Goal: Information Seeking & Learning: Learn about a topic

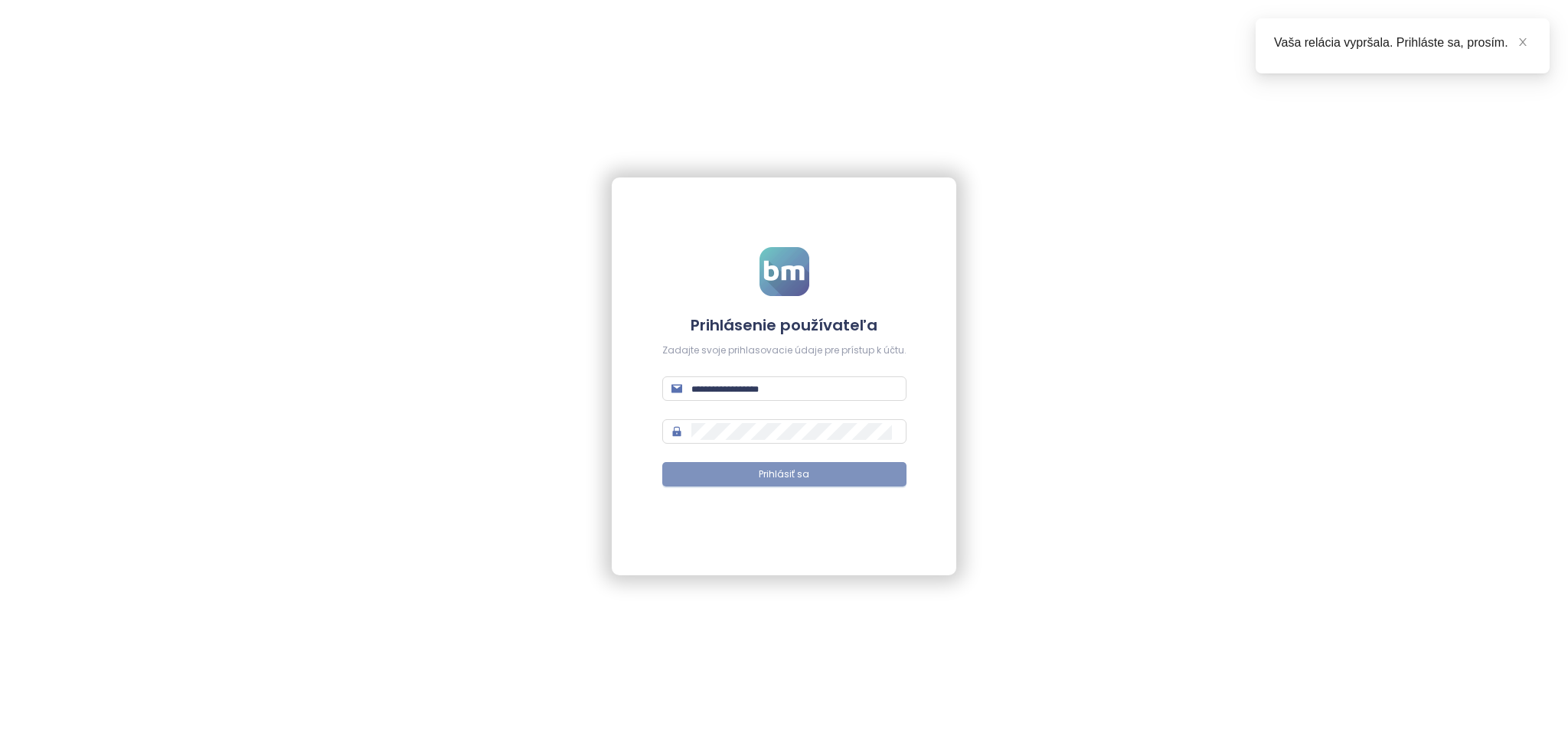
type input "**********"
click at [840, 482] on button "Prihlásiť sa" at bounding box center [785, 474] width 245 height 24
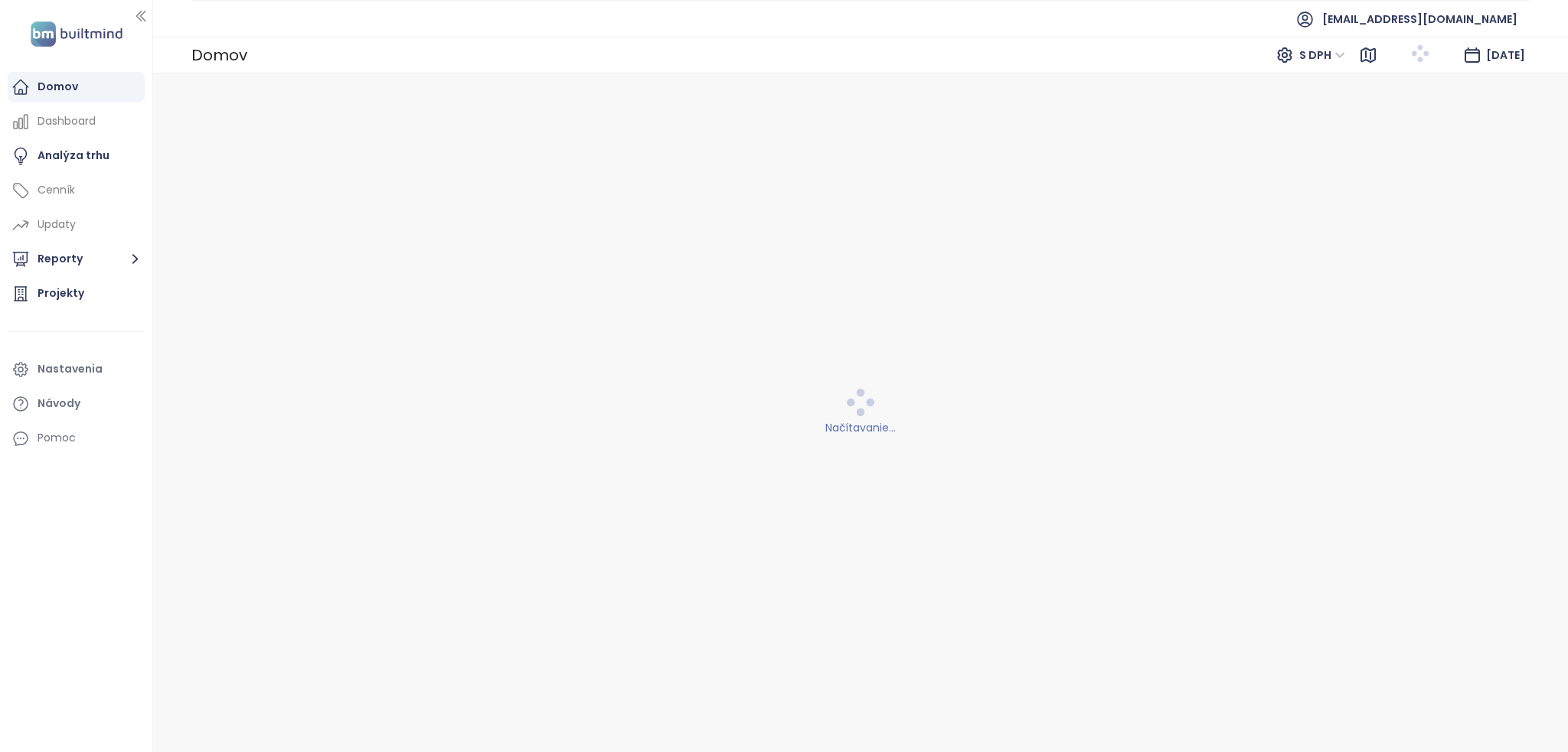
click at [1522, 42] on div "[DATE]" at bounding box center [1506, 54] width 39 height 28
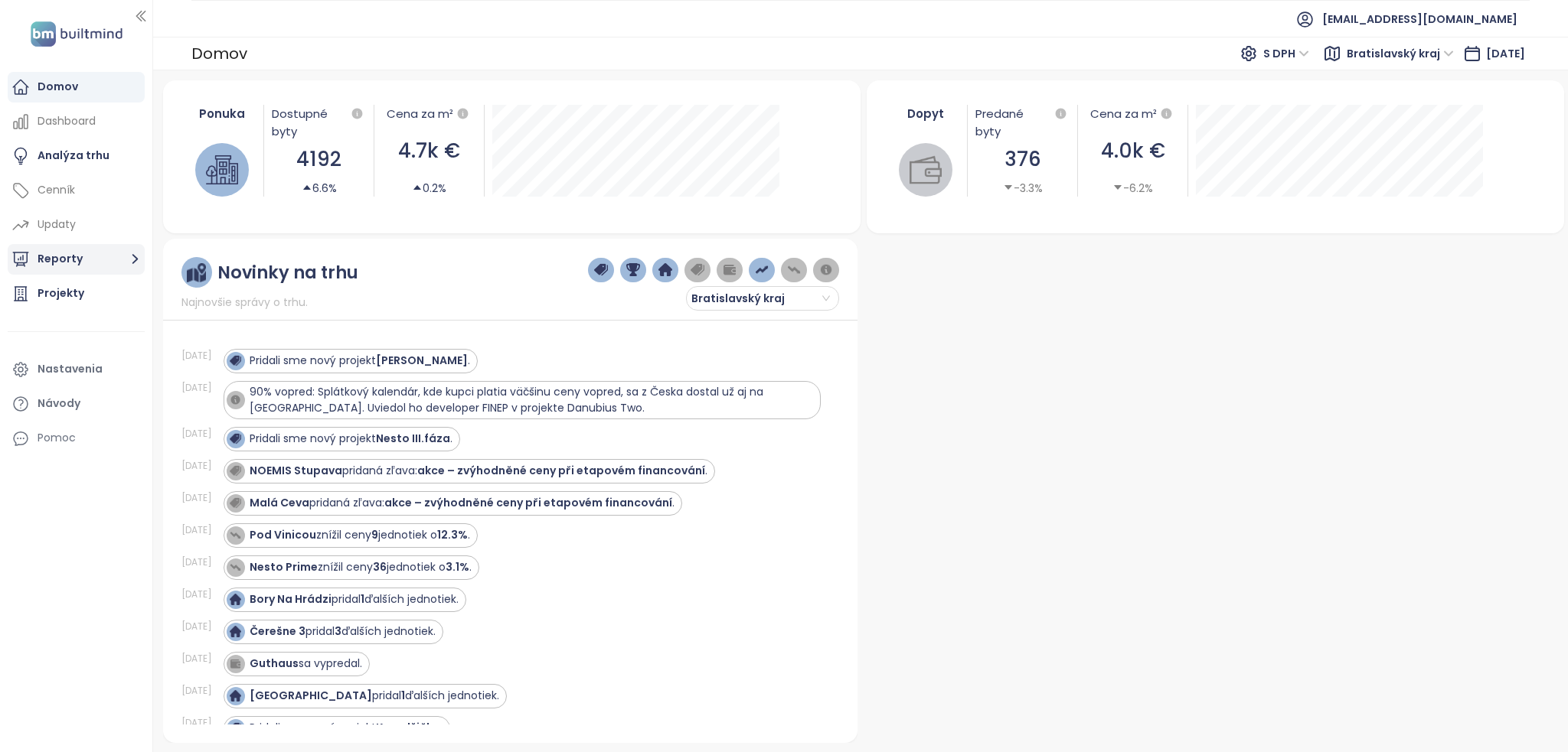
click at [95, 252] on button "Reporty" at bounding box center [77, 259] width 137 height 31
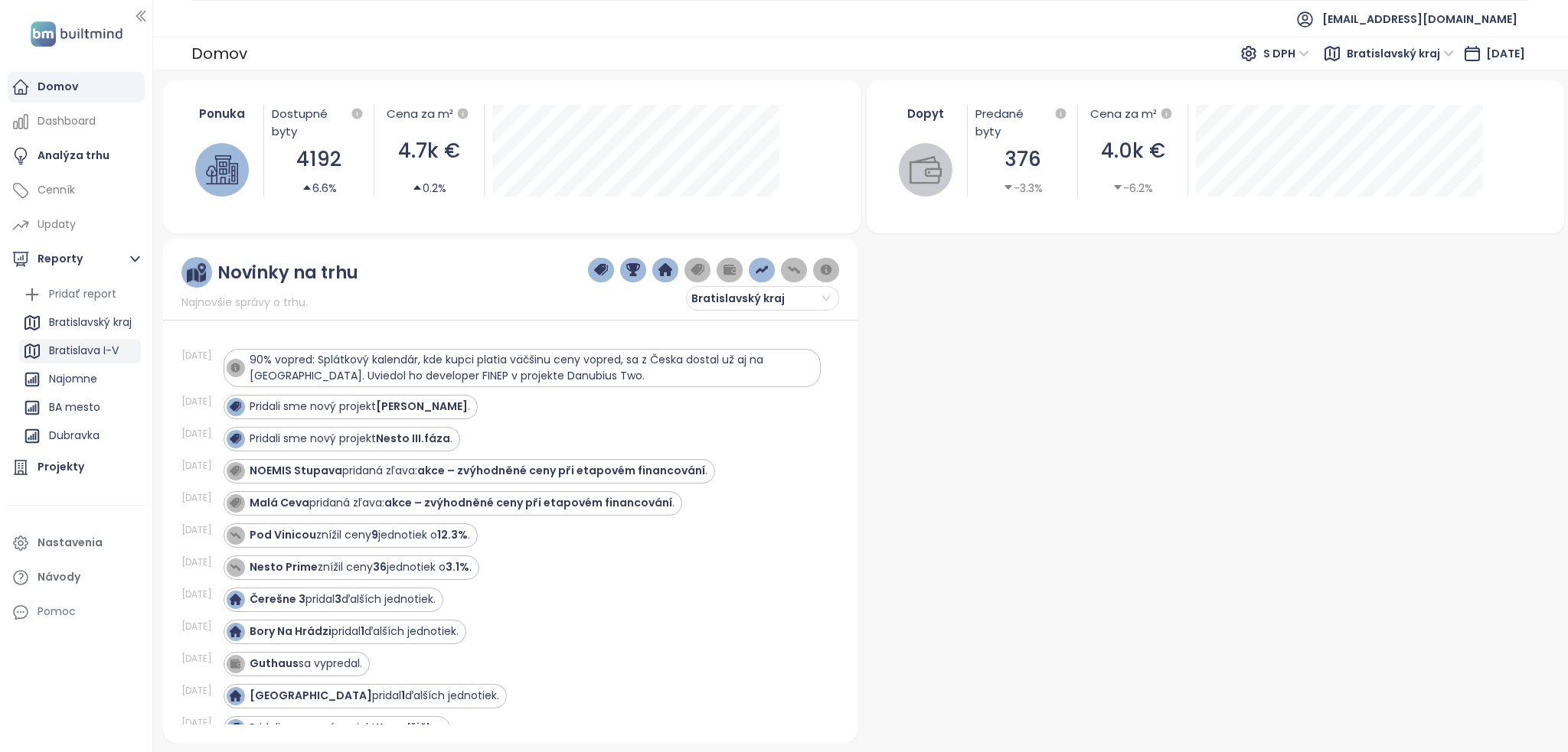
click at [86, 346] on div "Bratislava I-V" at bounding box center [84, 351] width 69 height 19
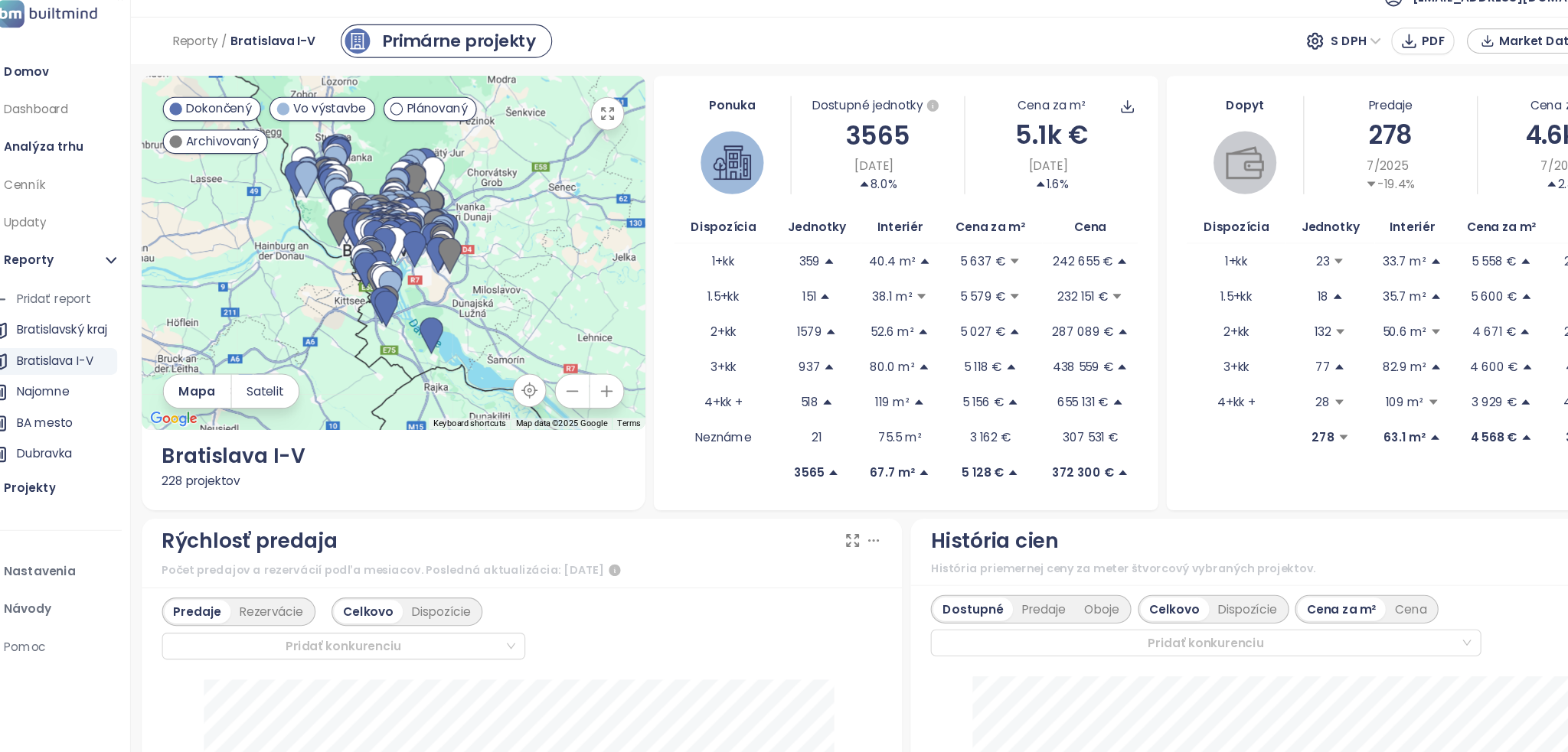
click at [693, 475] on div "Ponuka Dostupné jednotky 3565 [DATE] 8.0% Cena za m² 5.1k € [DATE] 1.6% Dispozí…" at bounding box center [860, 289] width 460 height 396
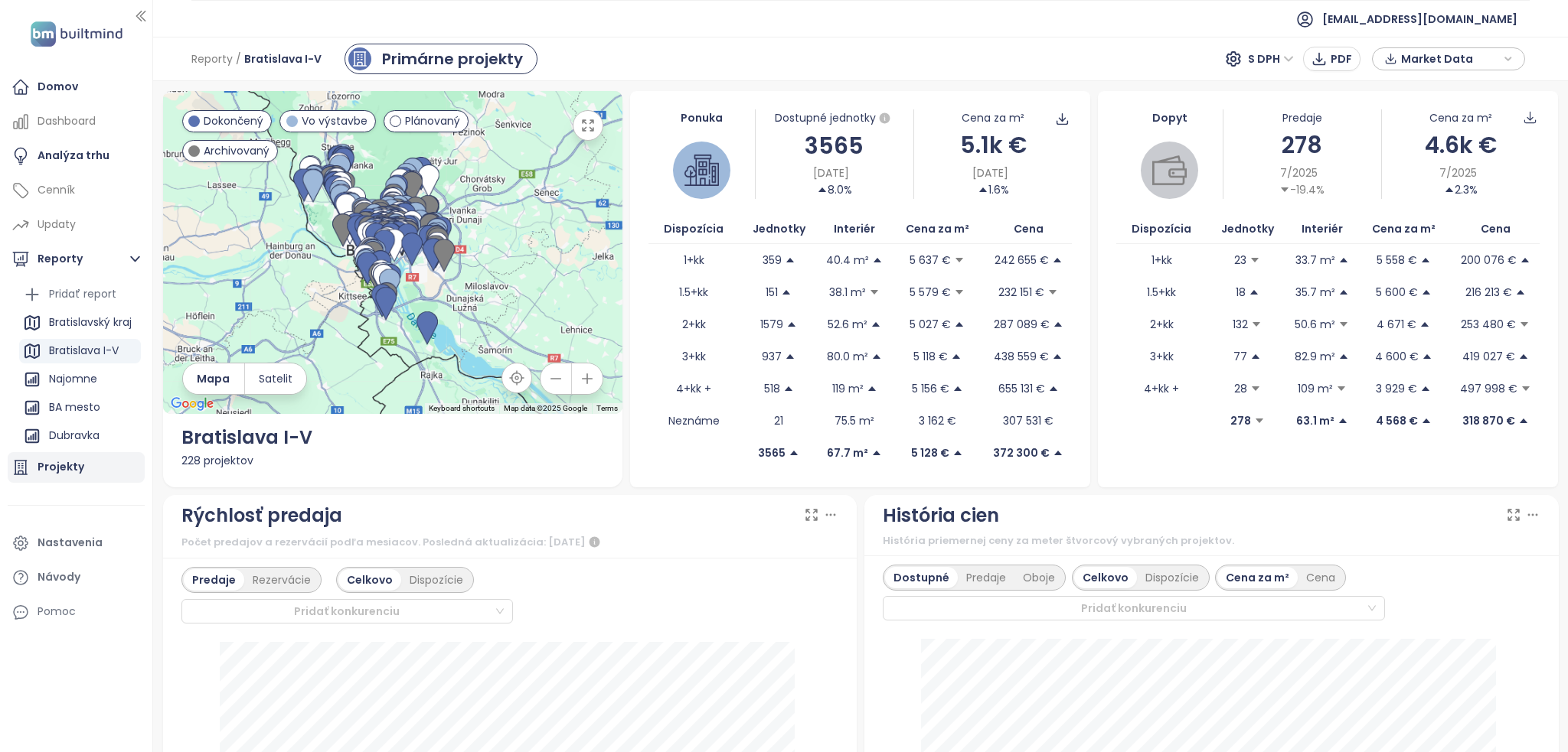
click at [65, 461] on div "Projekty" at bounding box center [61, 467] width 47 height 19
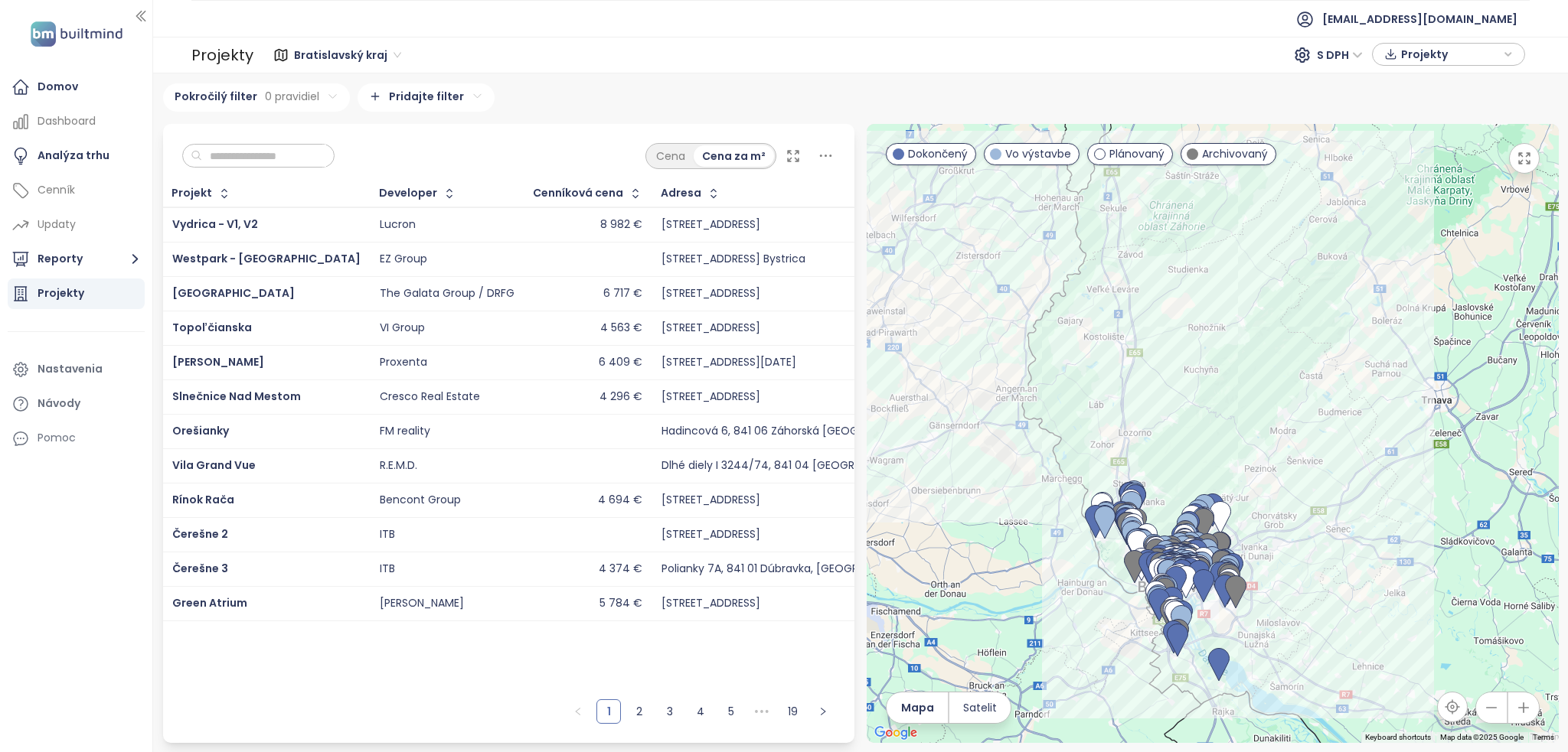
click at [243, 150] on input "text" at bounding box center [263, 155] width 124 height 23
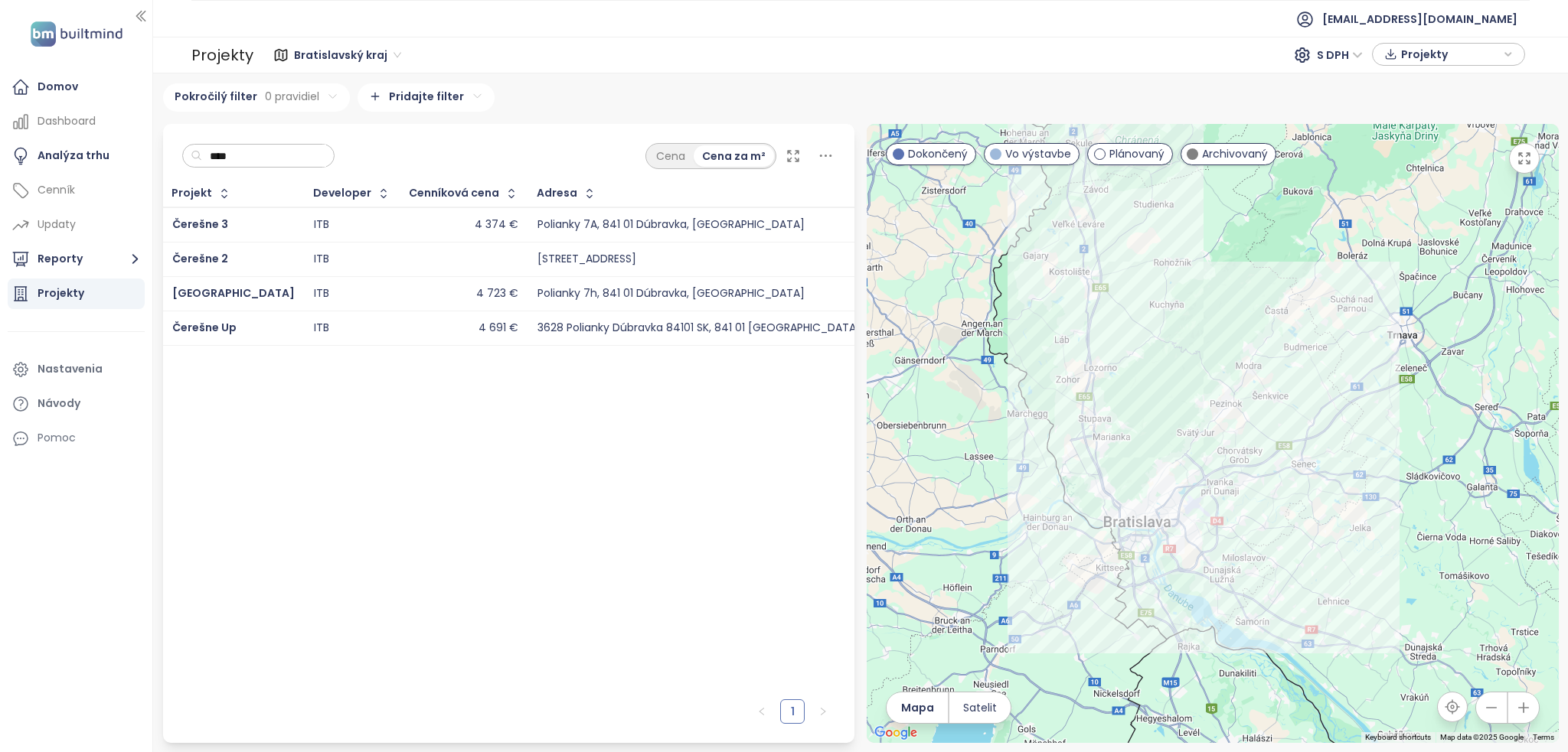
type input "****"
click at [236, 219] on div "Čerešne 3" at bounding box center [233, 225] width 122 height 18
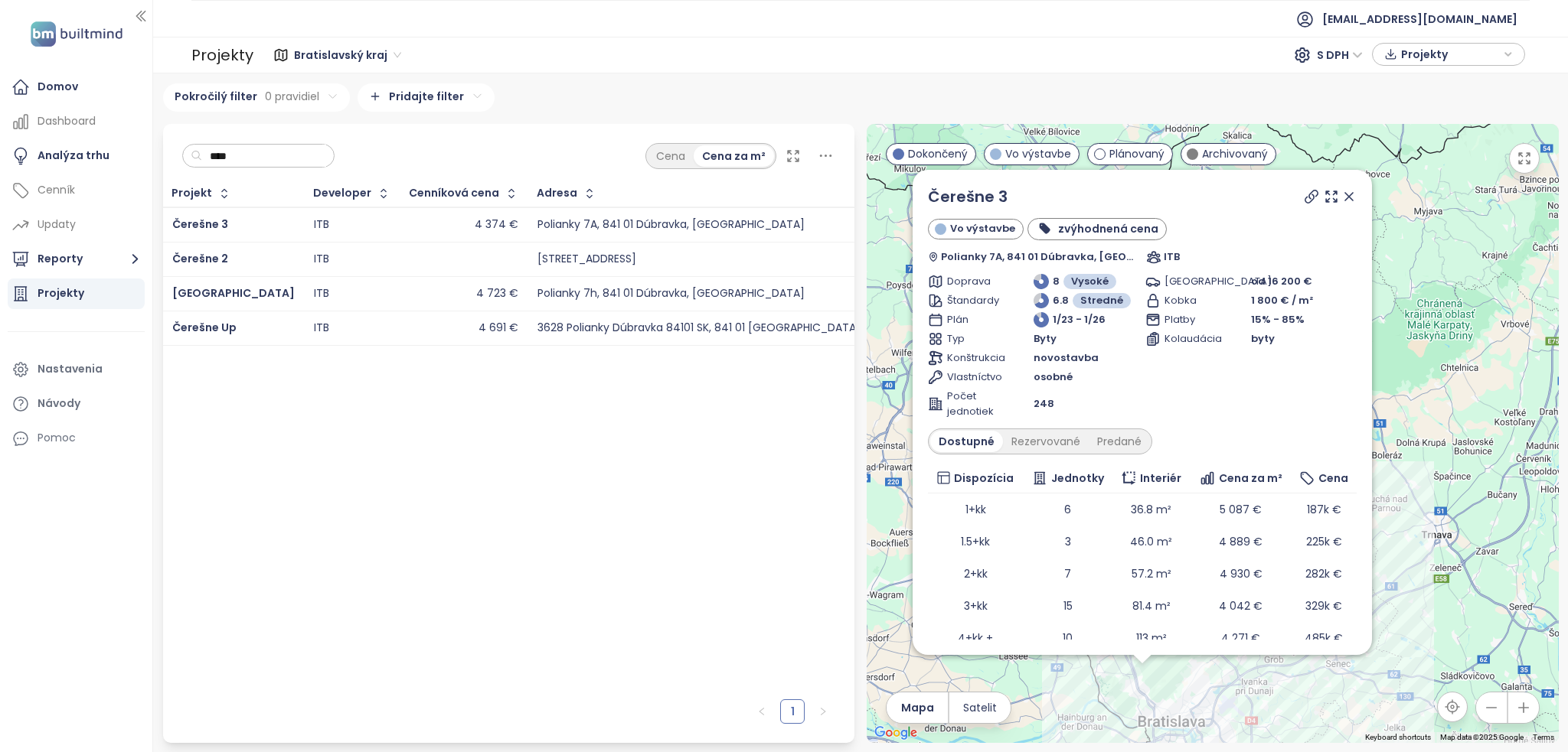
click at [321, 262] on div "ITB" at bounding box center [352, 259] width 77 height 18
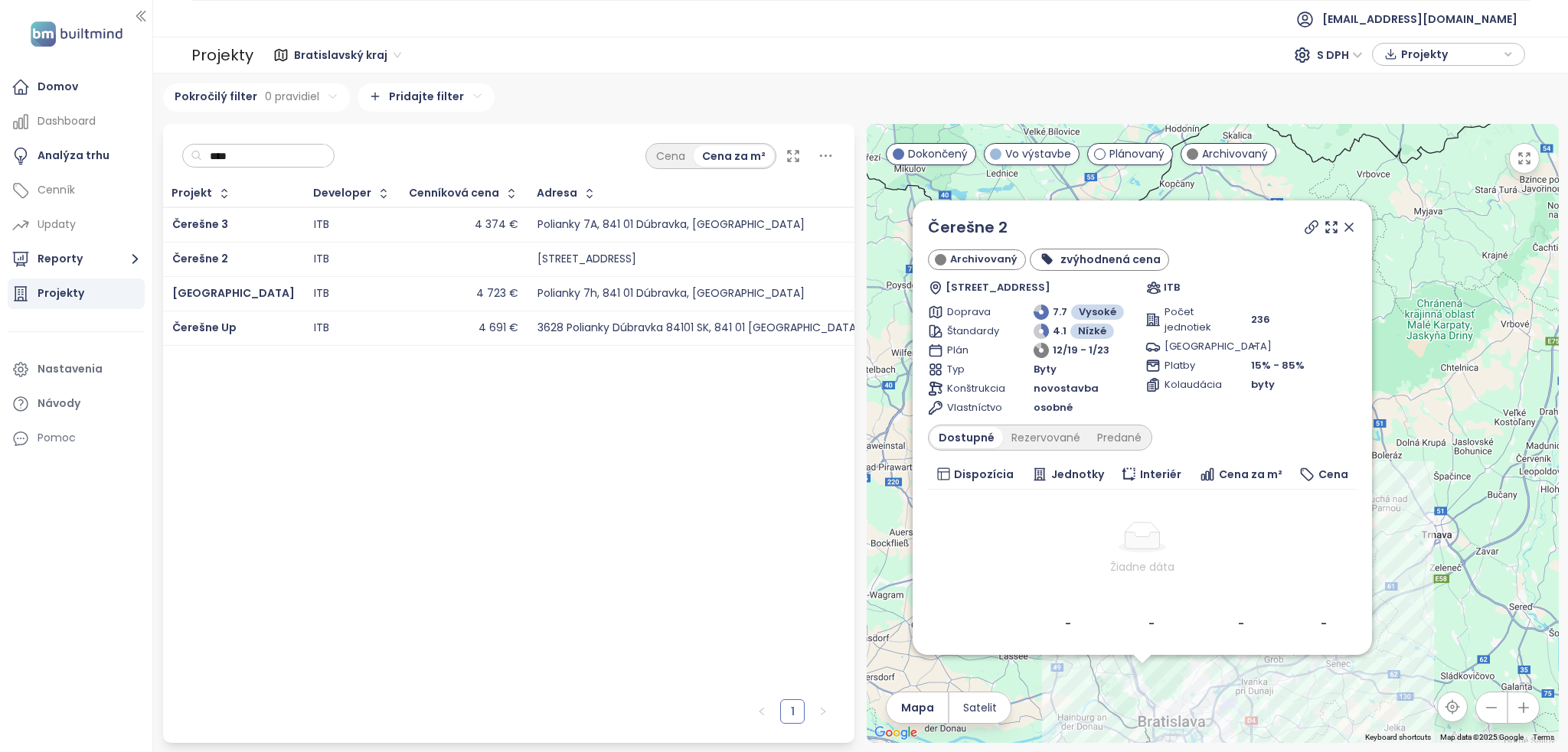
click at [321, 262] on div "ITB" at bounding box center [352, 259] width 77 height 18
click at [323, 225] on div "ITB" at bounding box center [352, 225] width 77 height 18
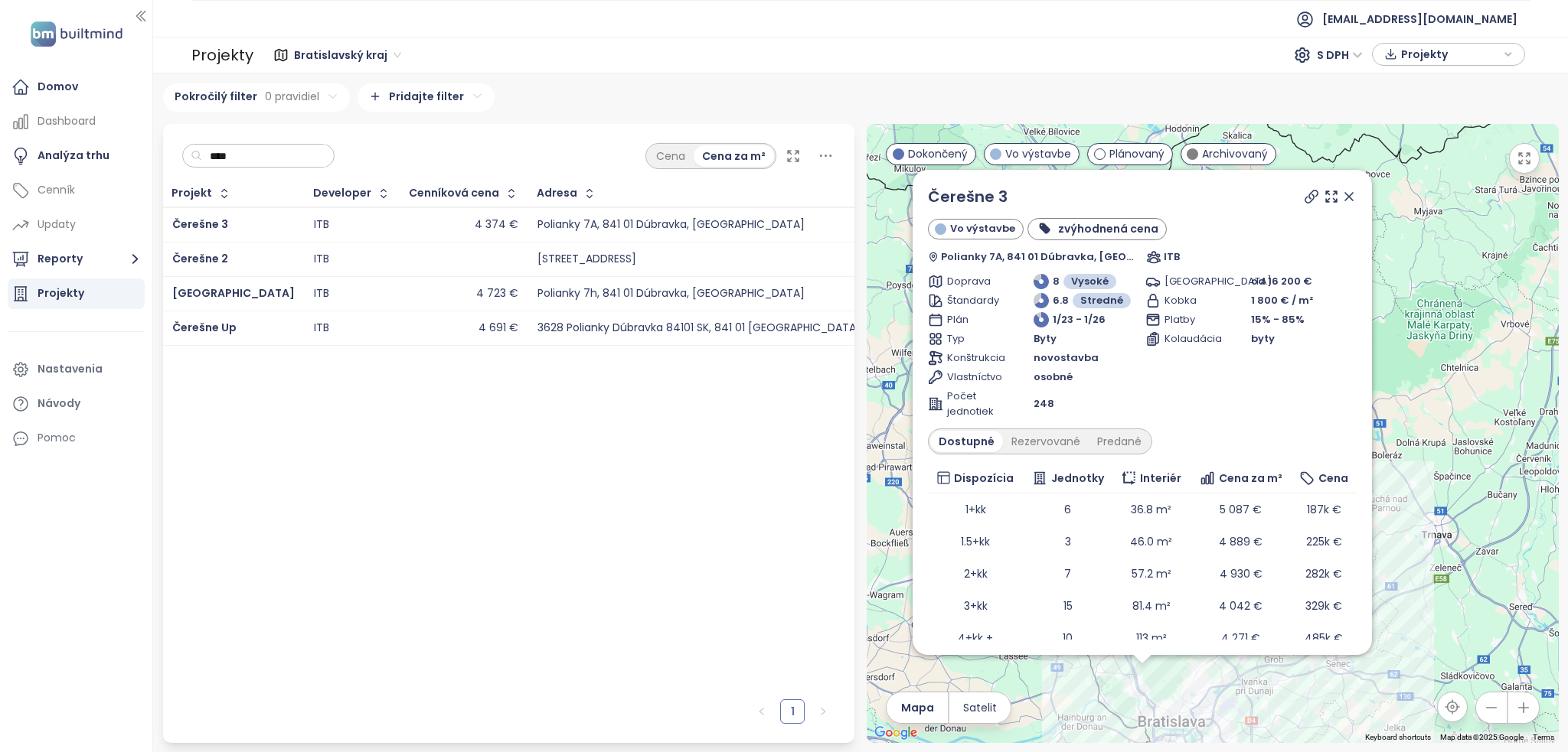
click at [322, 298] on div "ITB" at bounding box center [352, 293] width 77 height 18
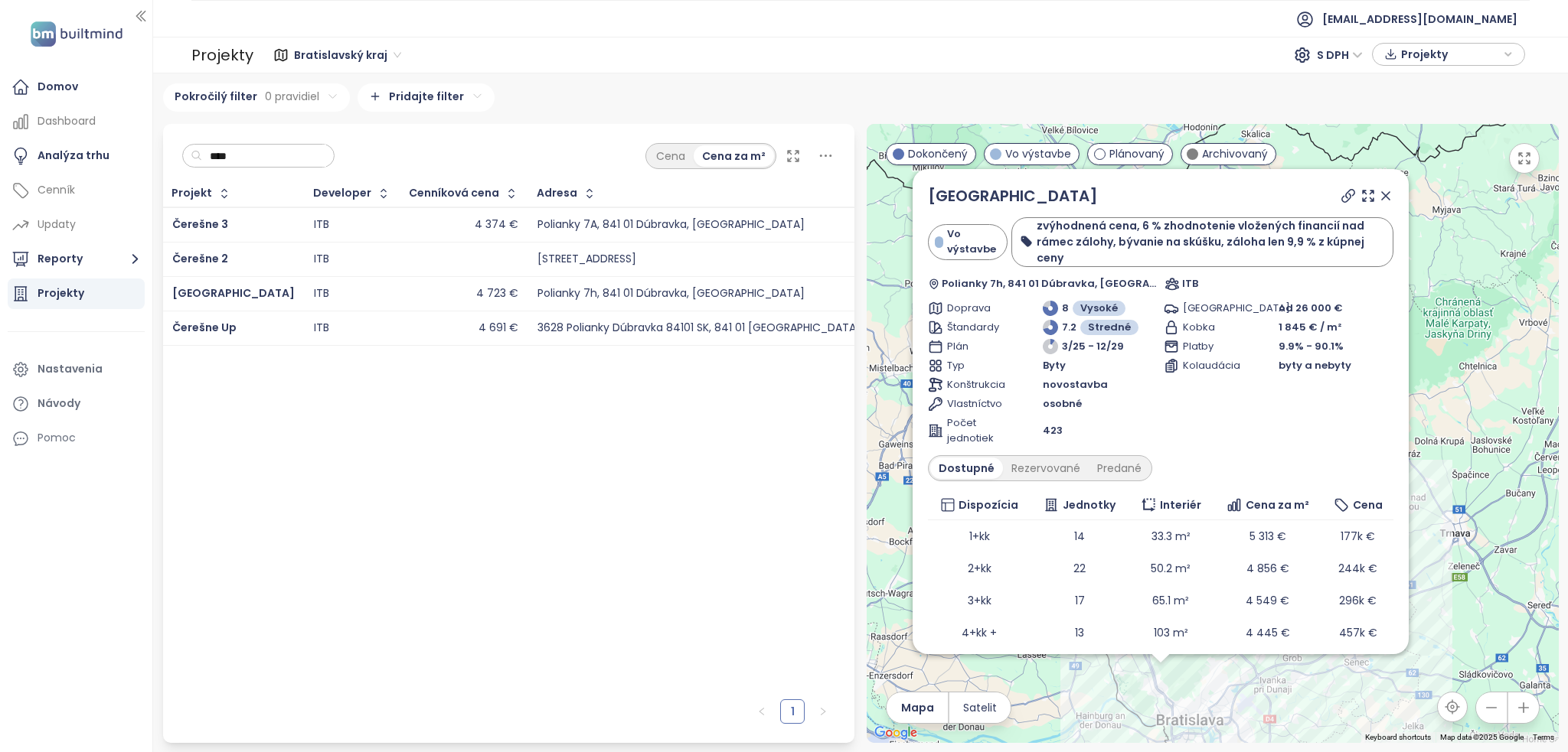
click at [314, 329] on div "ITB" at bounding box center [352, 328] width 77 height 18
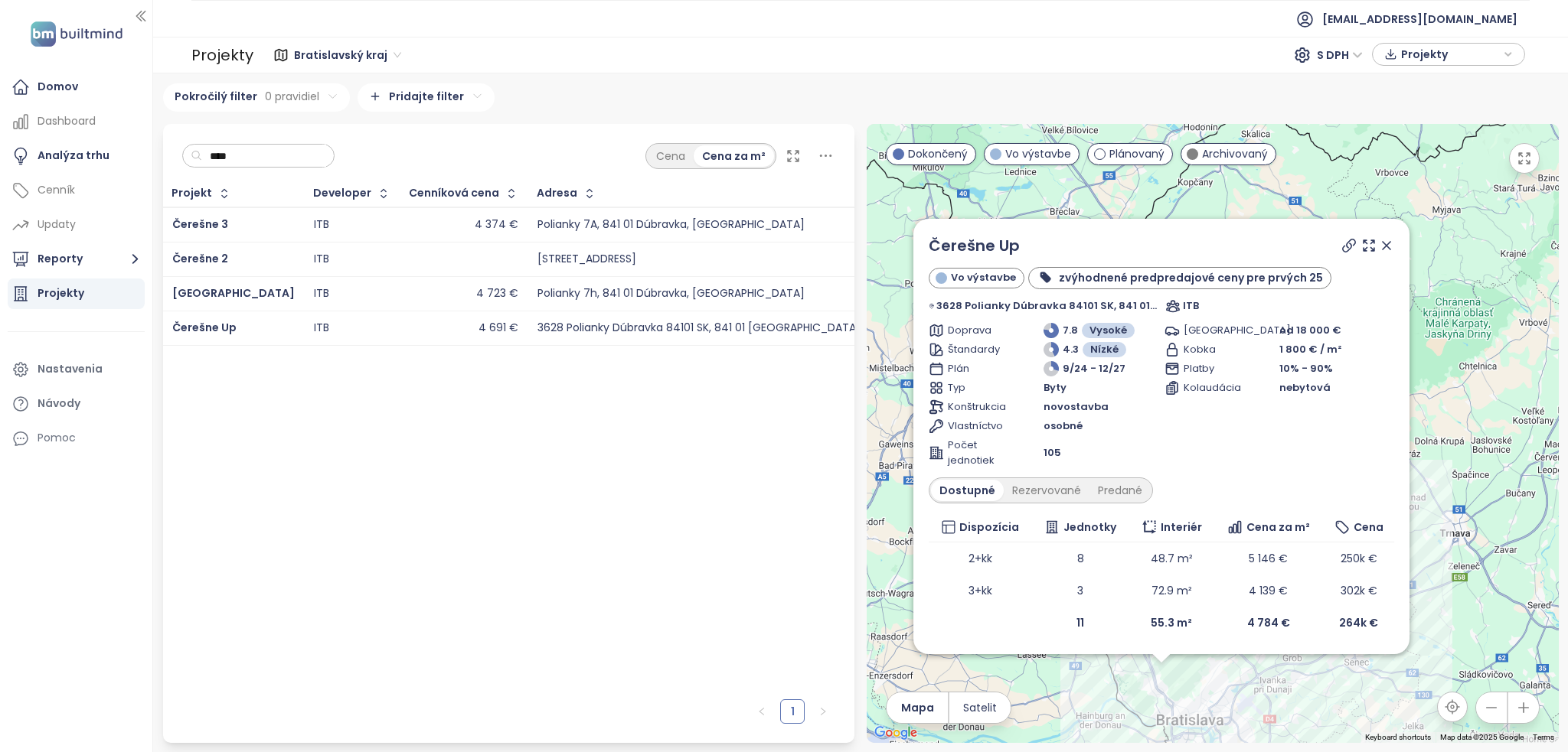
click at [319, 229] on div "ITB" at bounding box center [352, 225] width 77 height 18
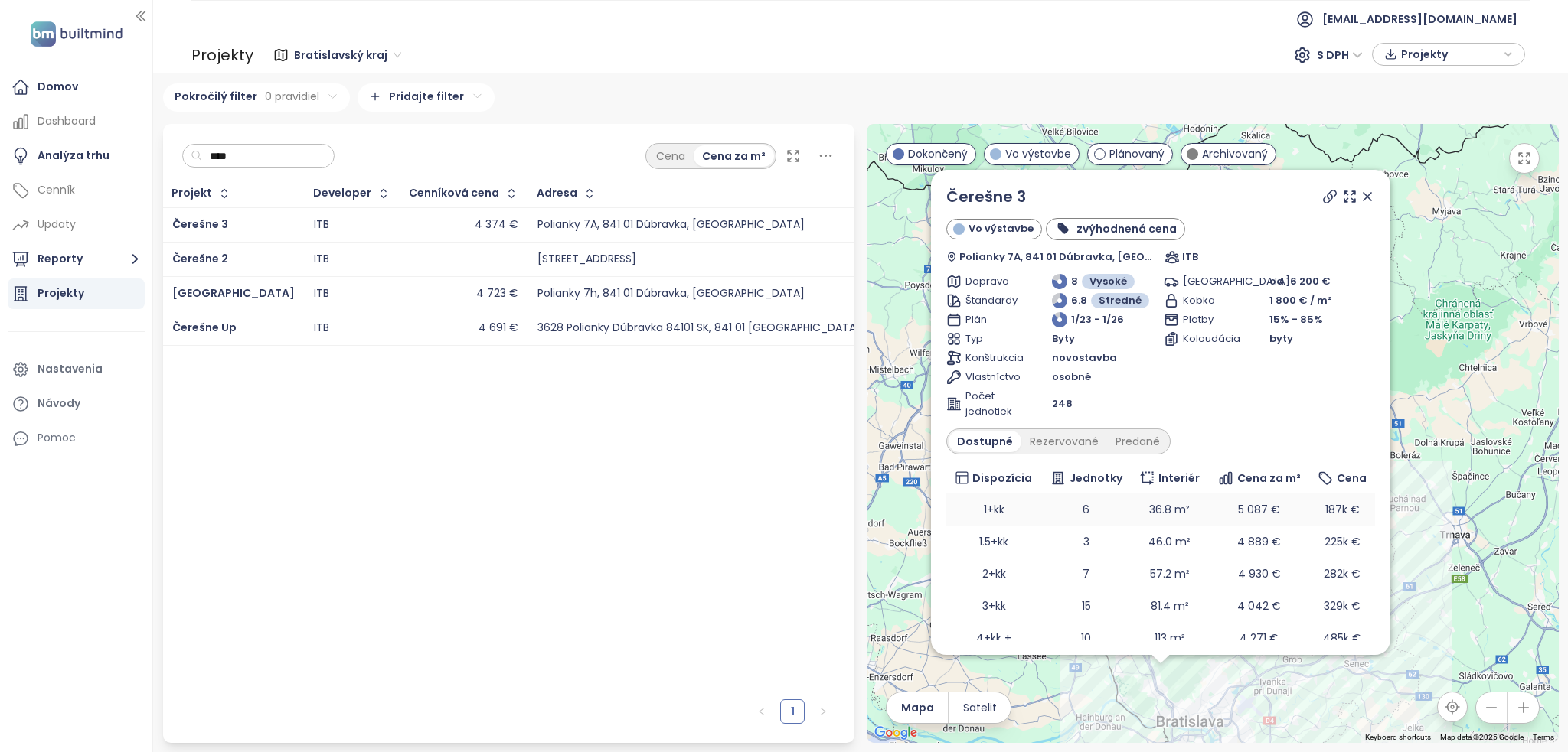
scroll to position [46, 0]
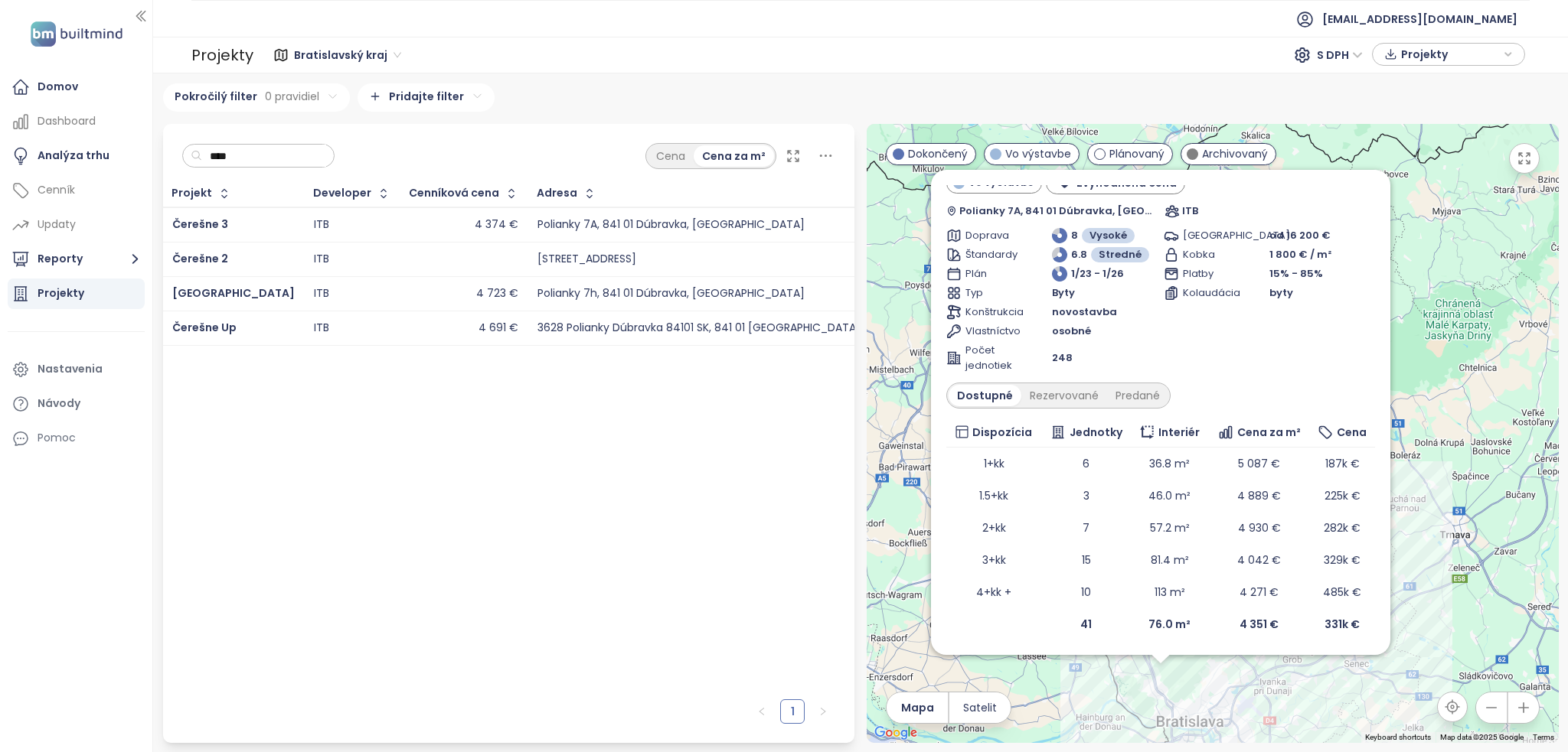
click at [401, 229] on td "4 374 €" at bounding box center [465, 225] width 128 height 35
click at [231, 232] on div "Čerešne 3" at bounding box center [233, 225] width 122 height 18
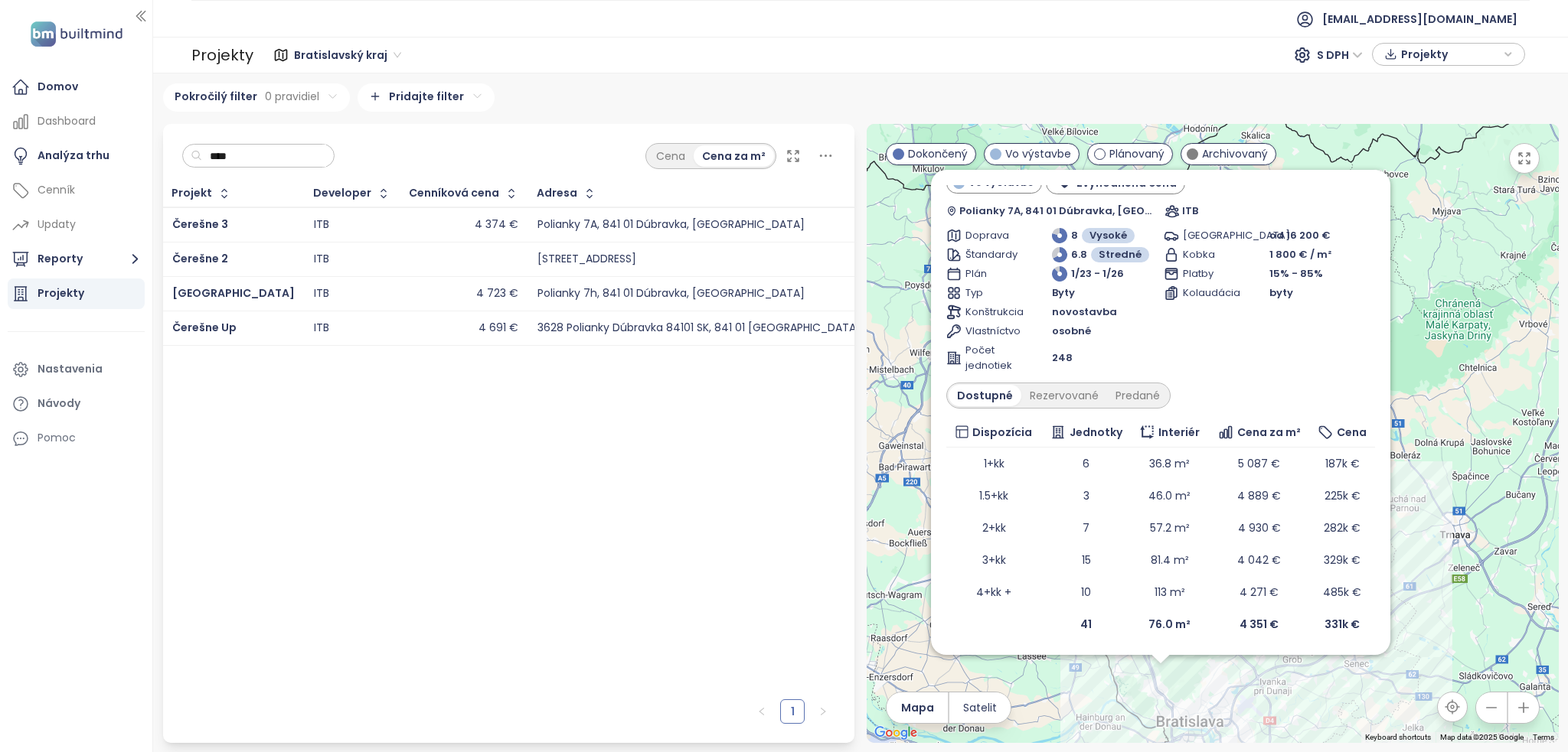
click at [170, 213] on td "Čerešne 3" at bounding box center [234, 225] width 142 height 35
click at [196, 229] on span "Čerešne 3" at bounding box center [200, 224] width 56 height 15
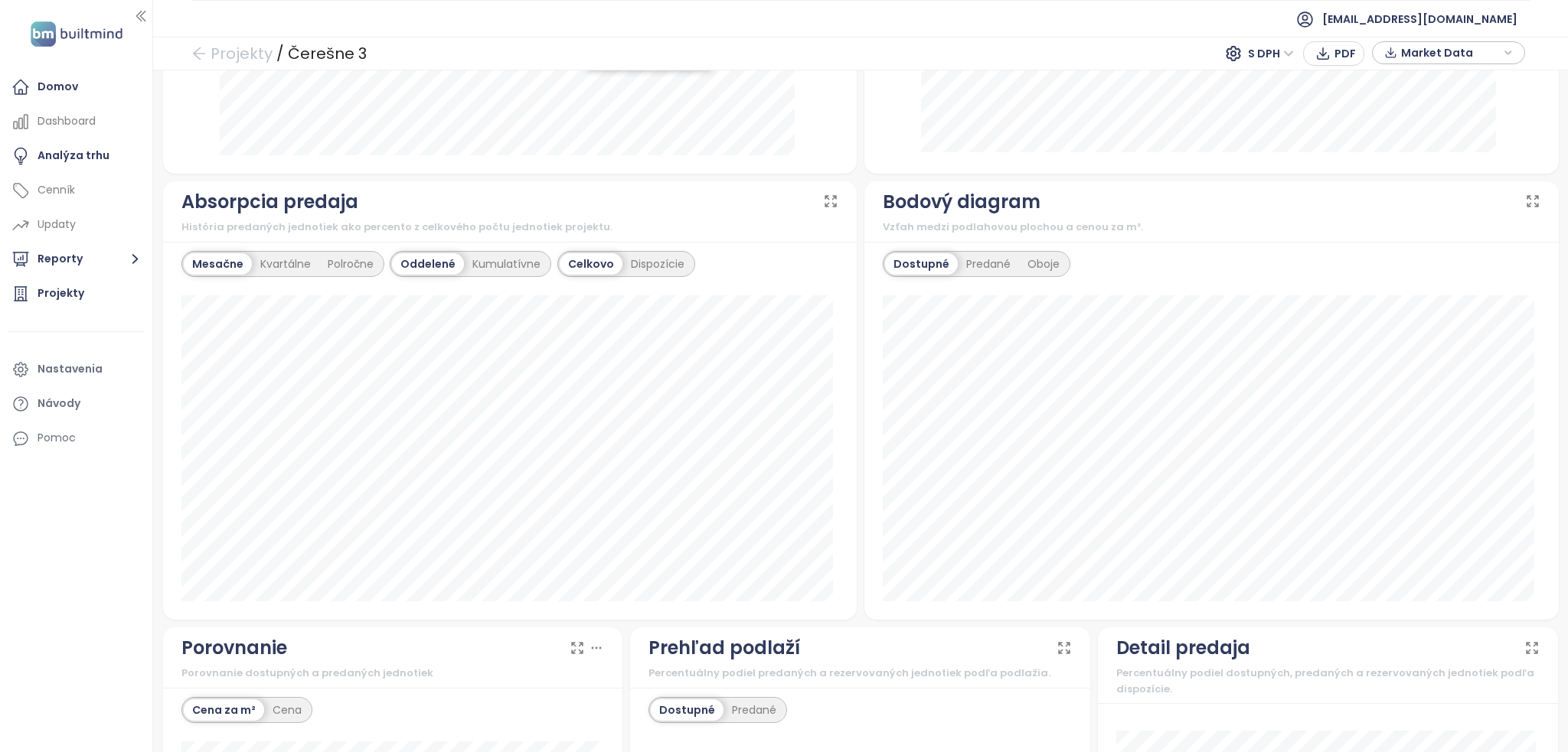
scroll to position [975, 0]
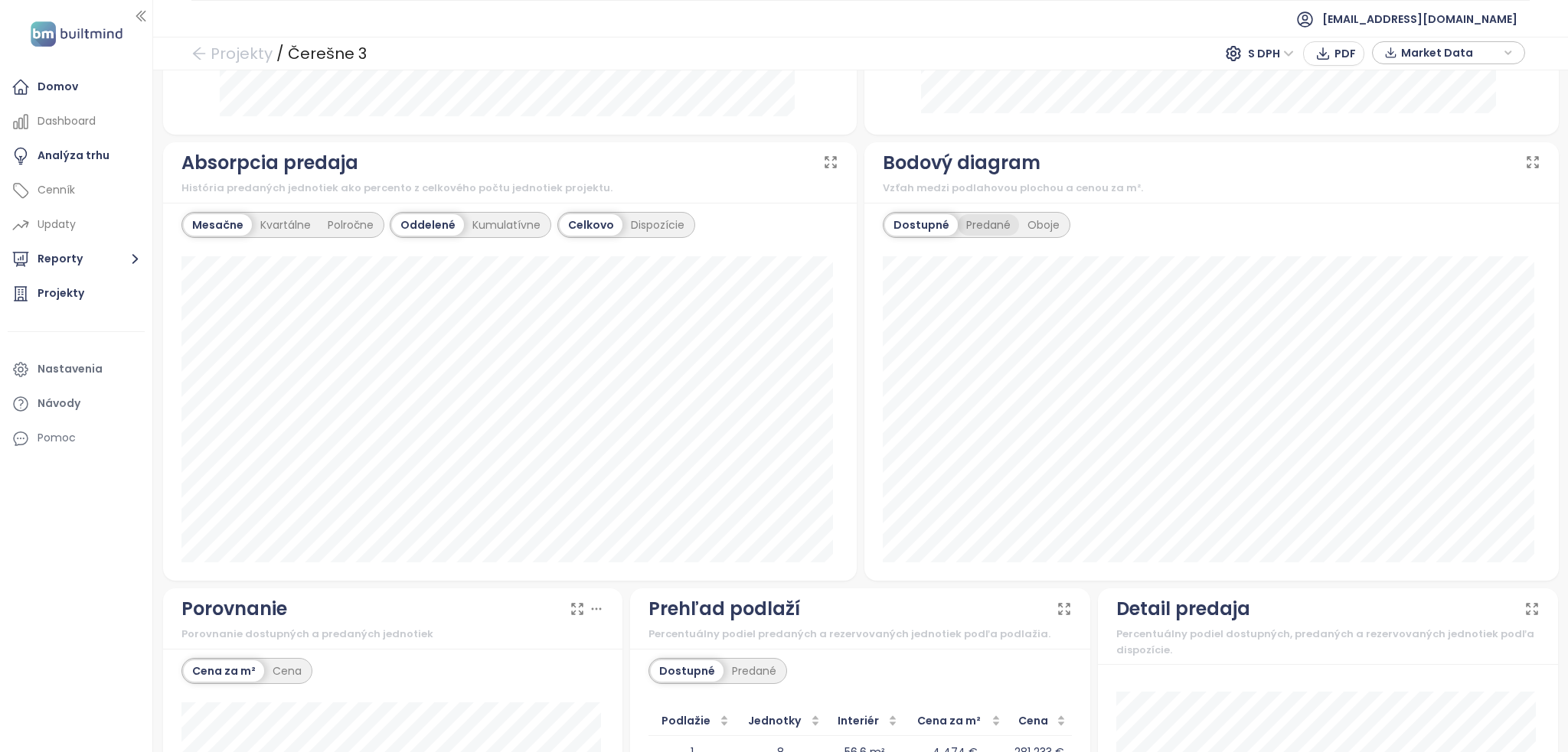
click at [988, 228] on div "Predané" at bounding box center [988, 225] width 62 height 21
click at [260, 225] on div "Kvartálne" at bounding box center [285, 225] width 67 height 21
click at [321, 232] on div "Polročne" at bounding box center [353, 225] width 63 height 21
click at [212, 223] on div "Mesačne" at bounding box center [216, 225] width 65 height 21
click at [653, 224] on div "Dispozície" at bounding box center [657, 225] width 70 height 21
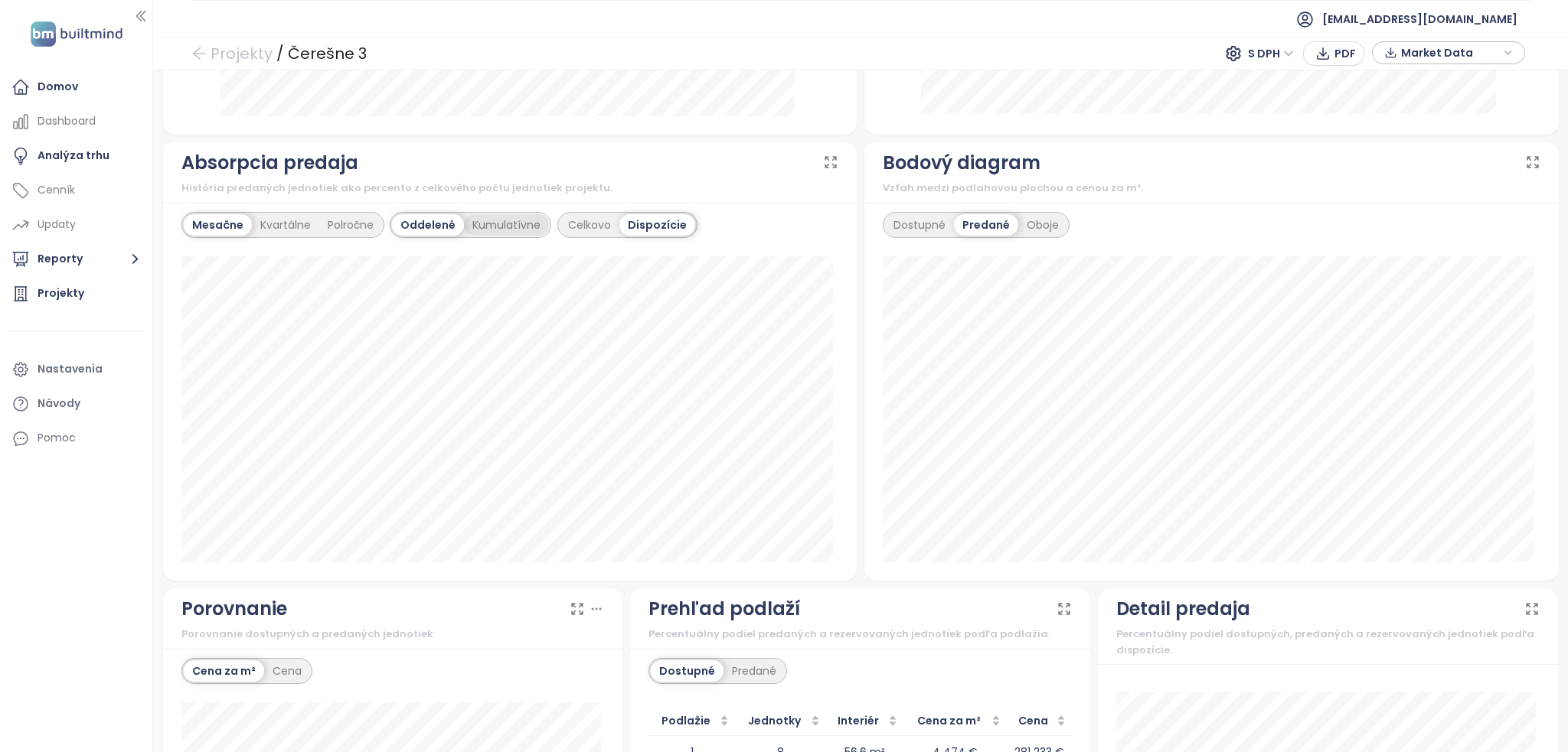
click at [507, 228] on div "Kumulatívne" at bounding box center [506, 225] width 85 height 21
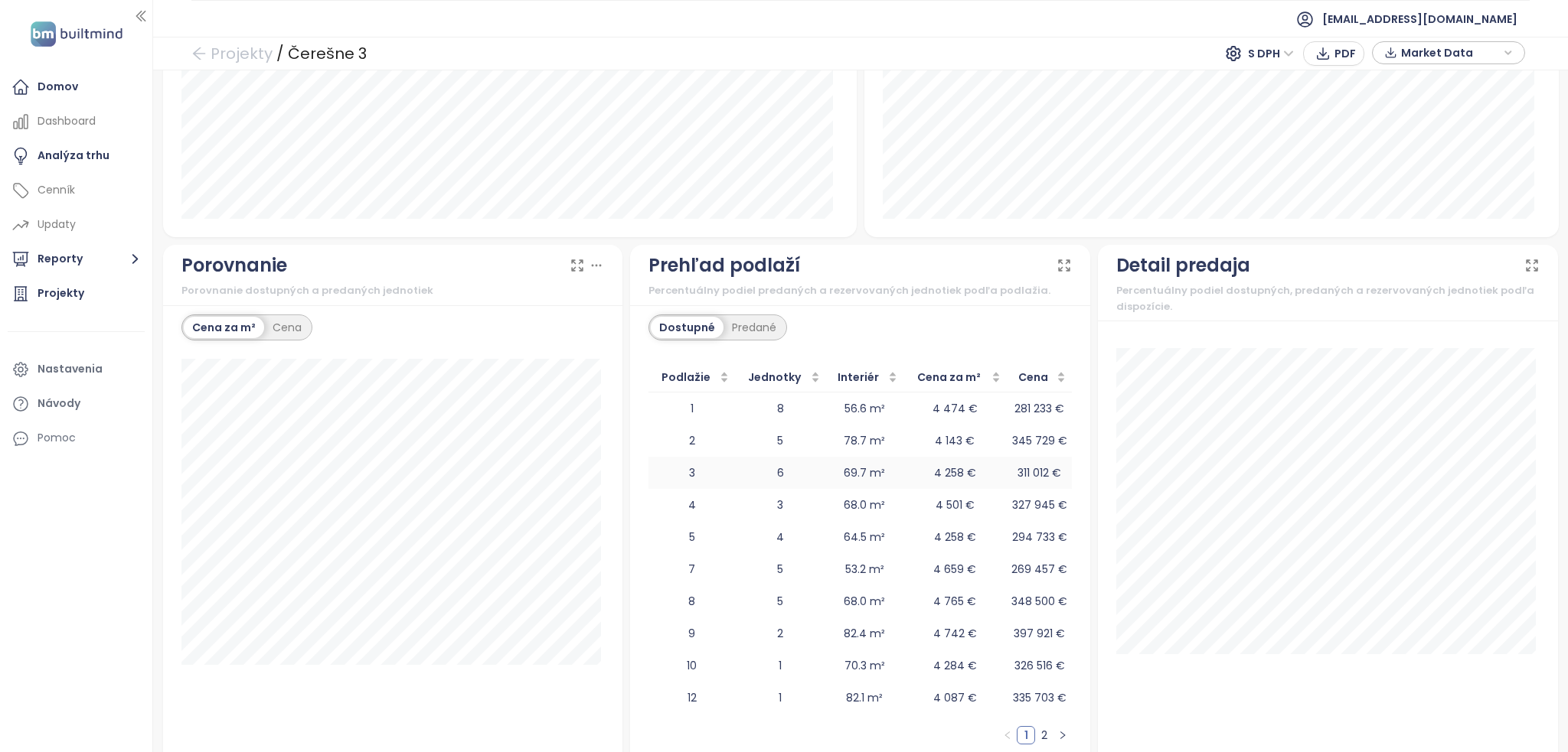
scroll to position [1347, 0]
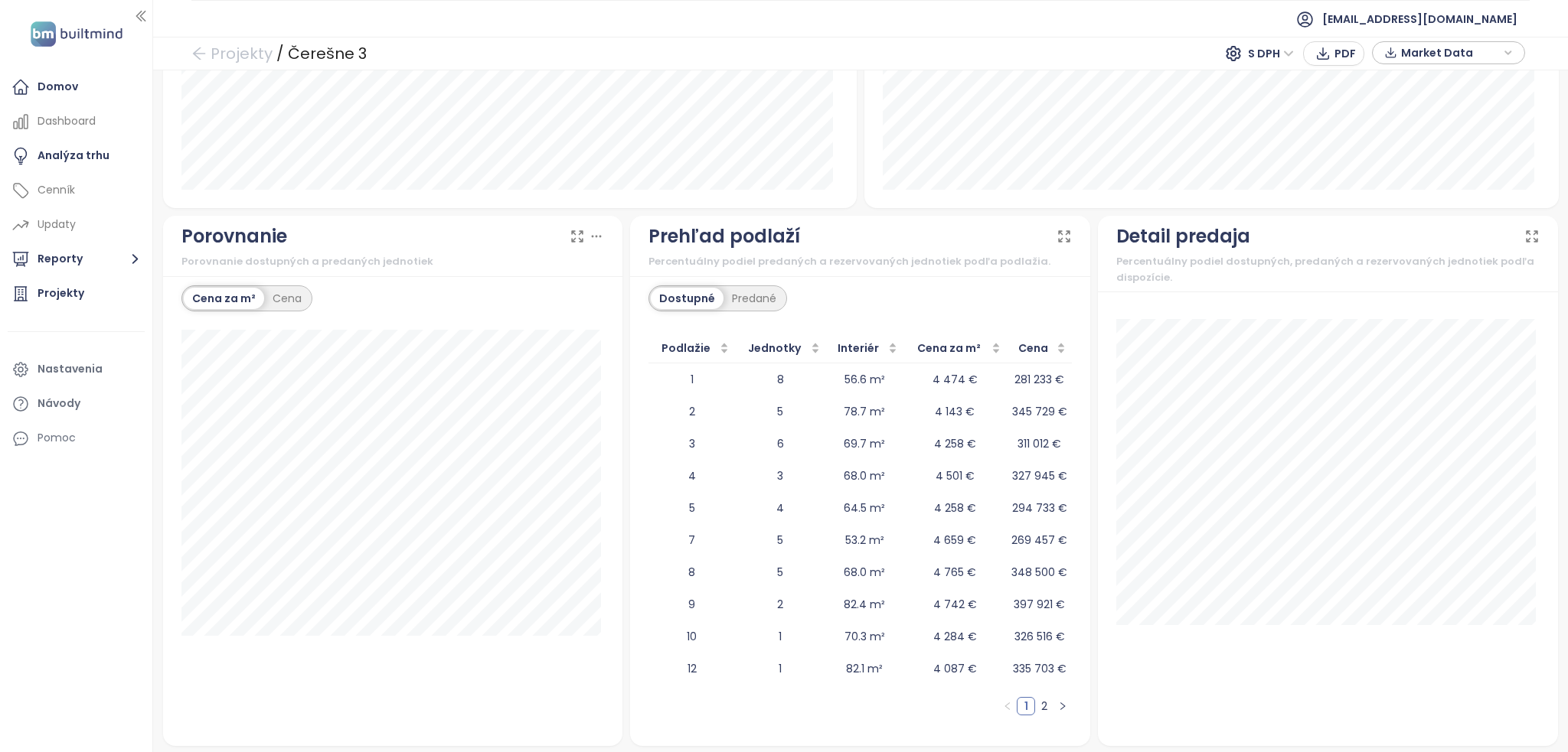
click at [1036, 708] on link "2" at bounding box center [1043, 705] width 17 height 17
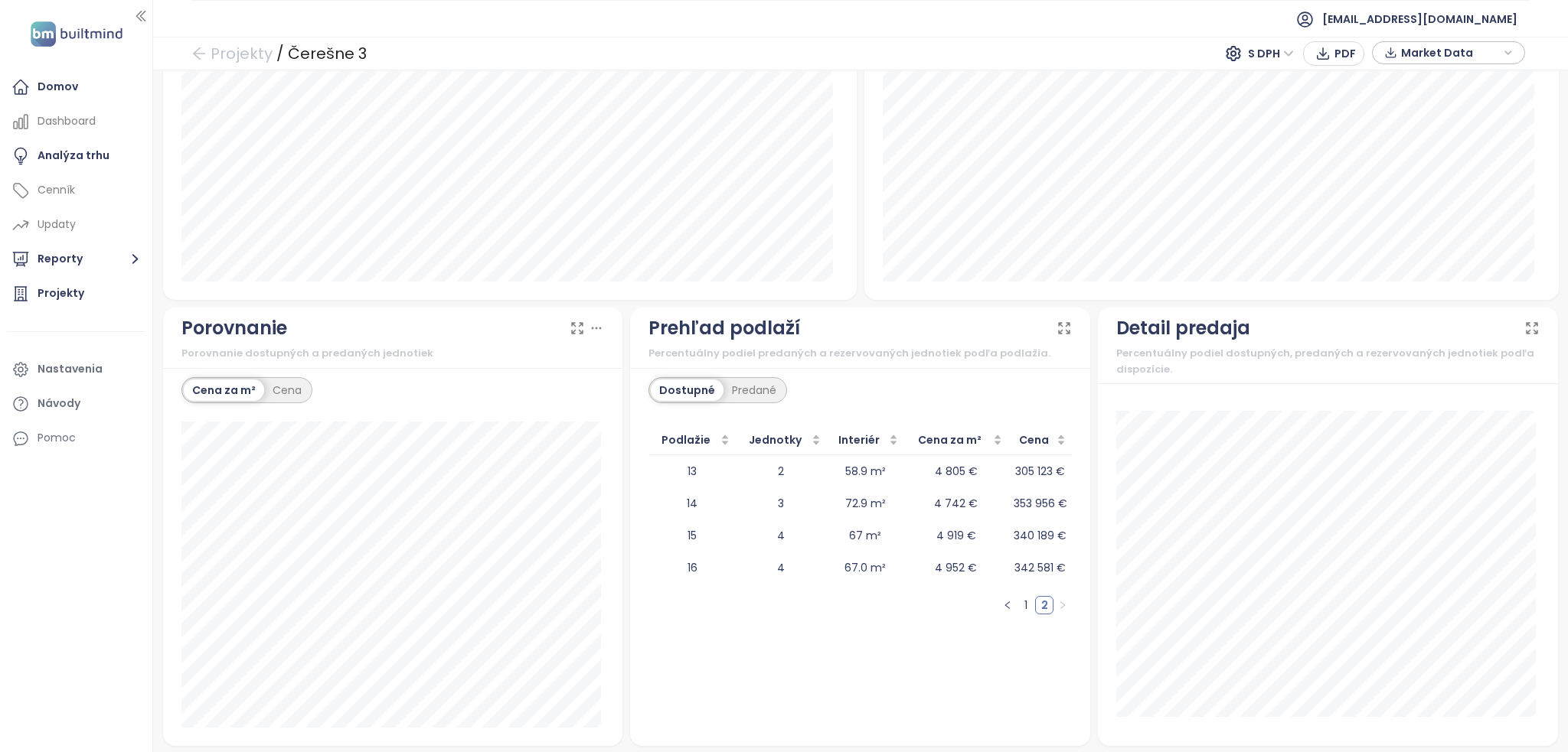
click at [1017, 605] on link "1" at bounding box center [1025, 605] width 17 height 17
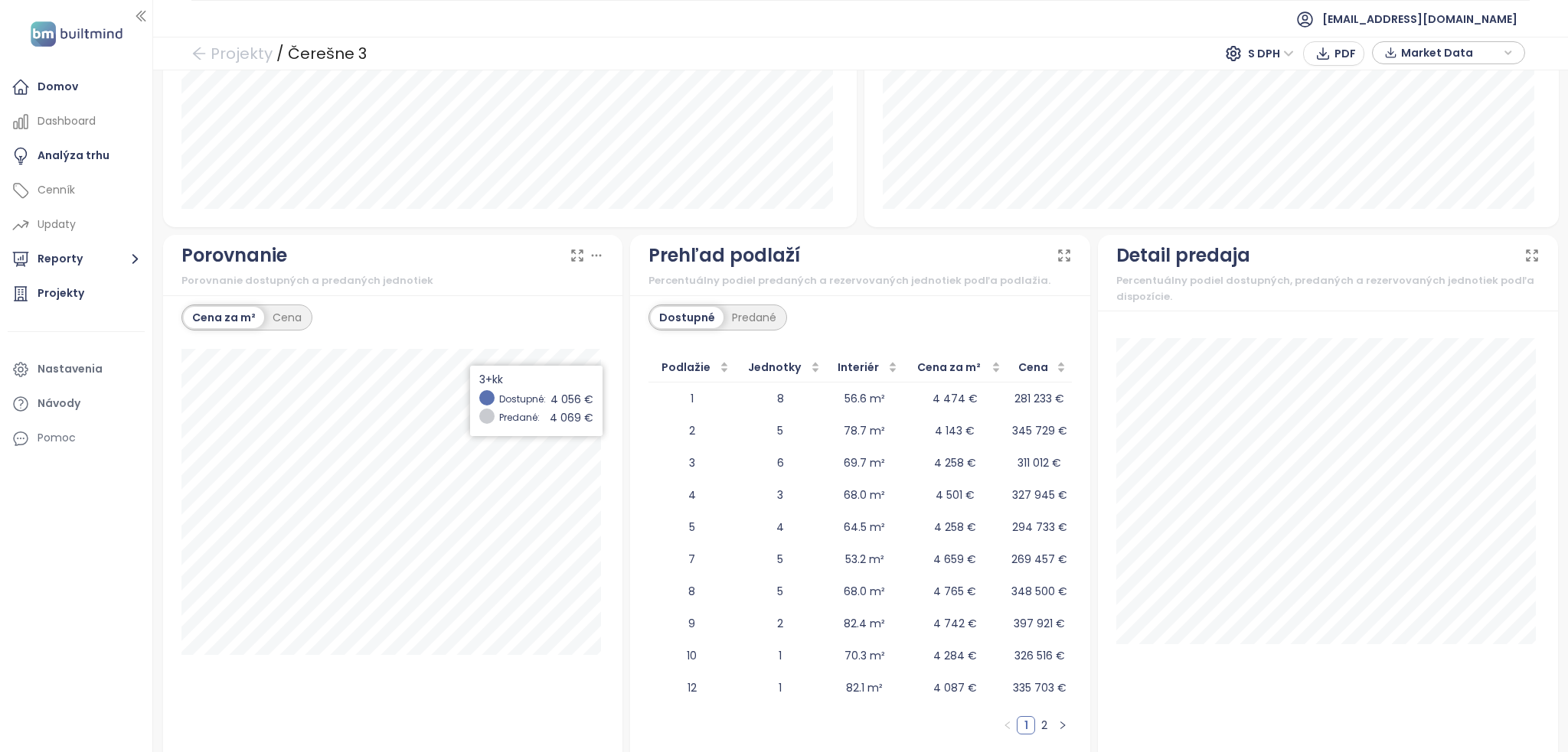
scroll to position [1347, 0]
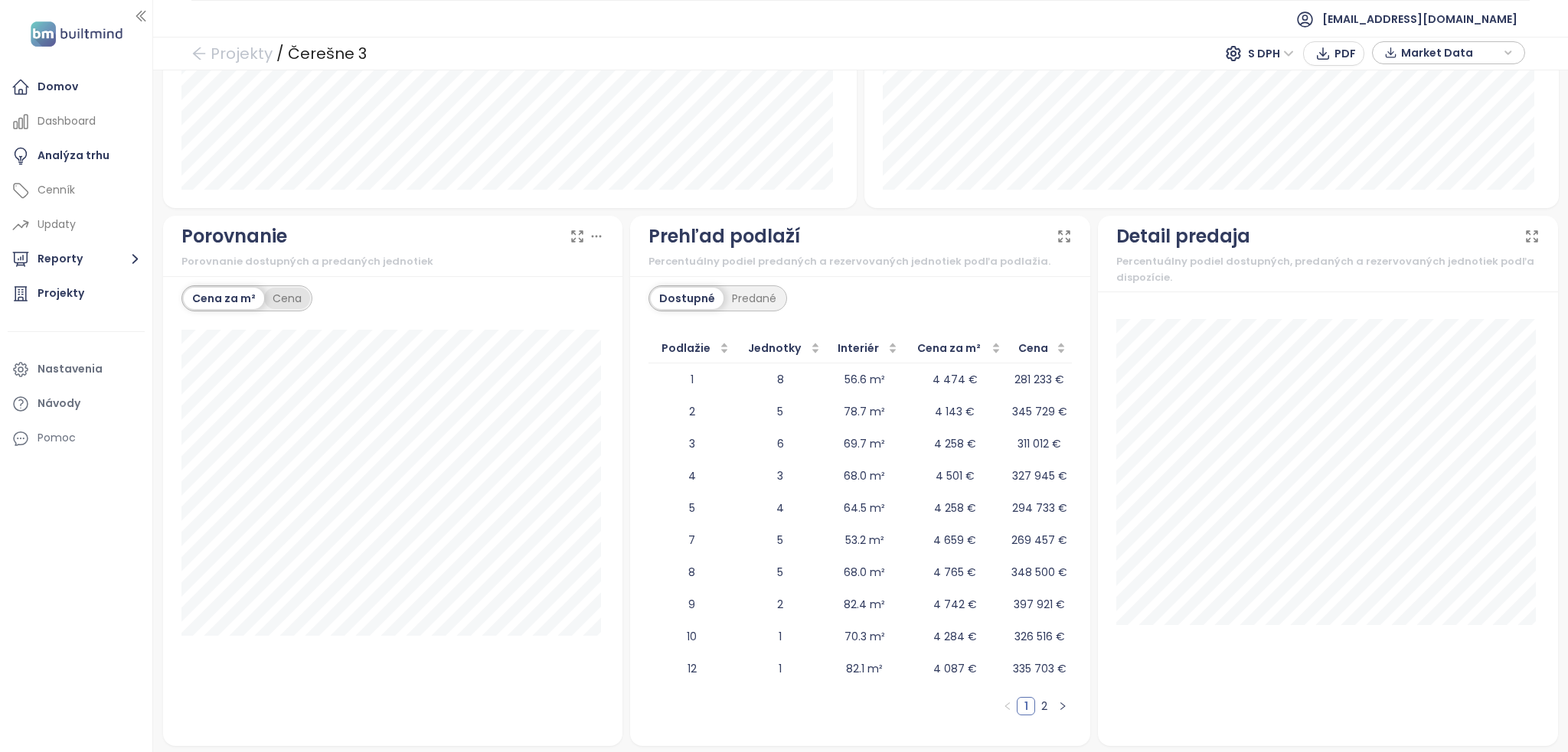
click at [305, 293] on div "Cena" at bounding box center [287, 298] width 46 height 21
click at [224, 298] on div "Cena za m²" at bounding box center [223, 298] width 80 height 21
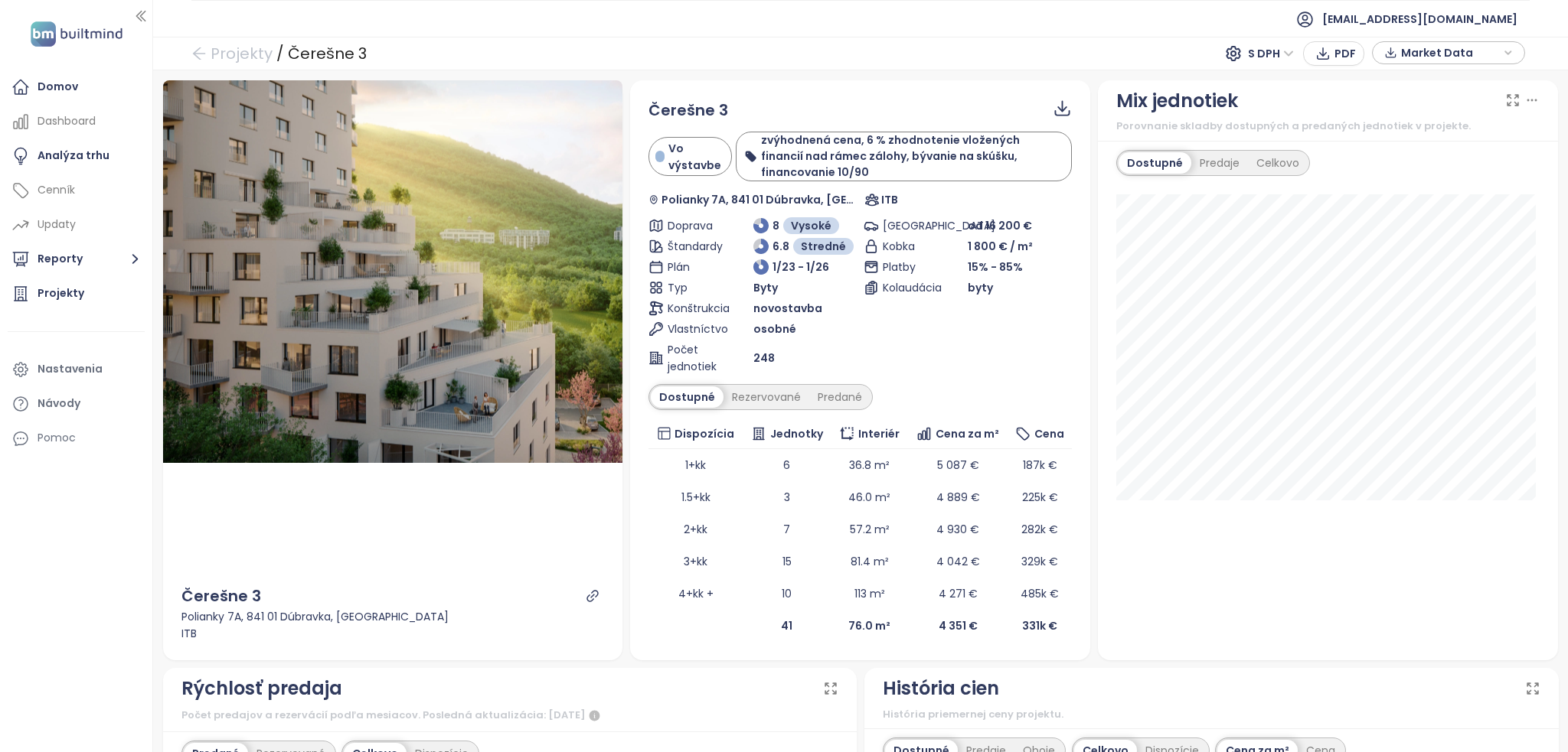
scroll to position [143, 0]
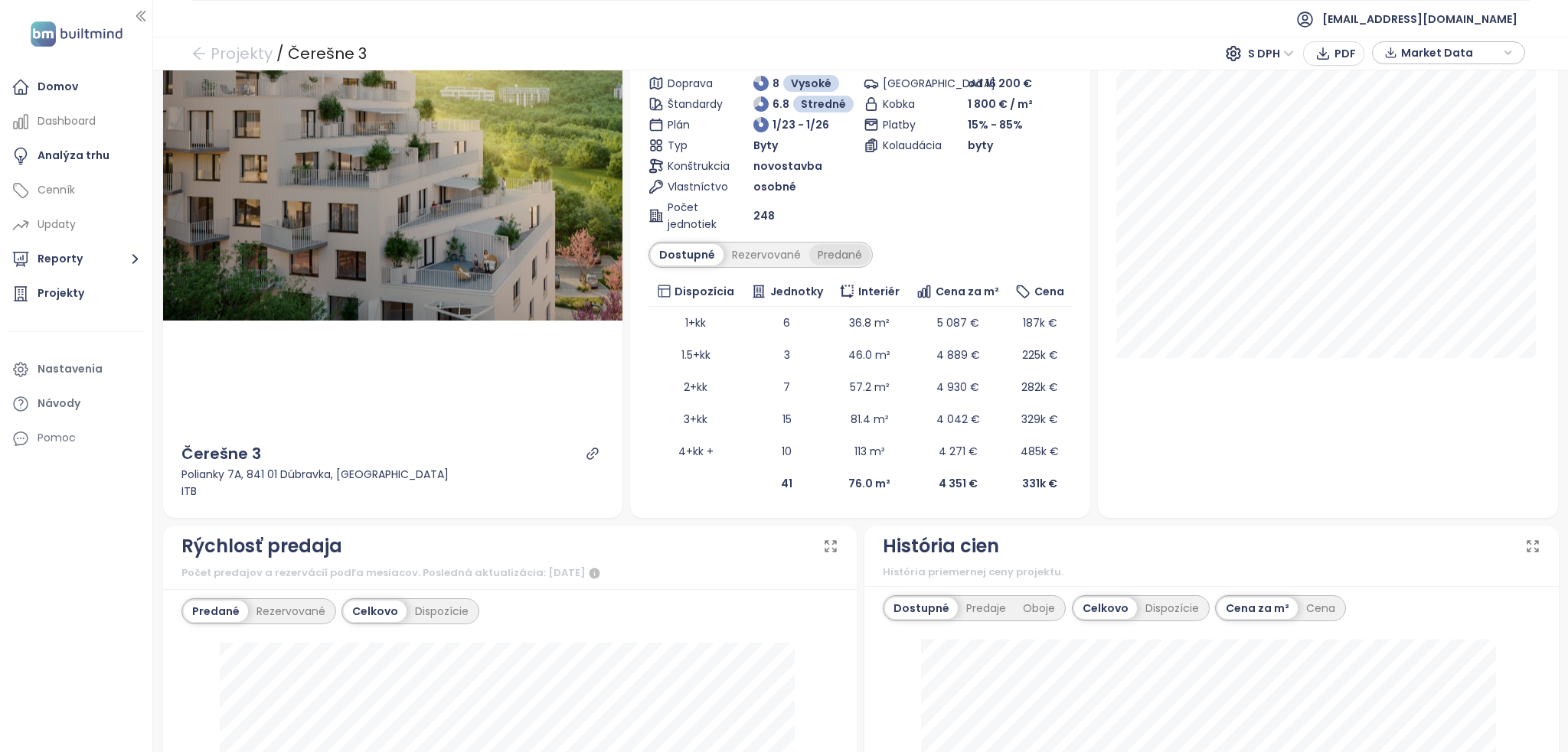
click at [837, 262] on div "Predané" at bounding box center [840, 255] width 62 height 21
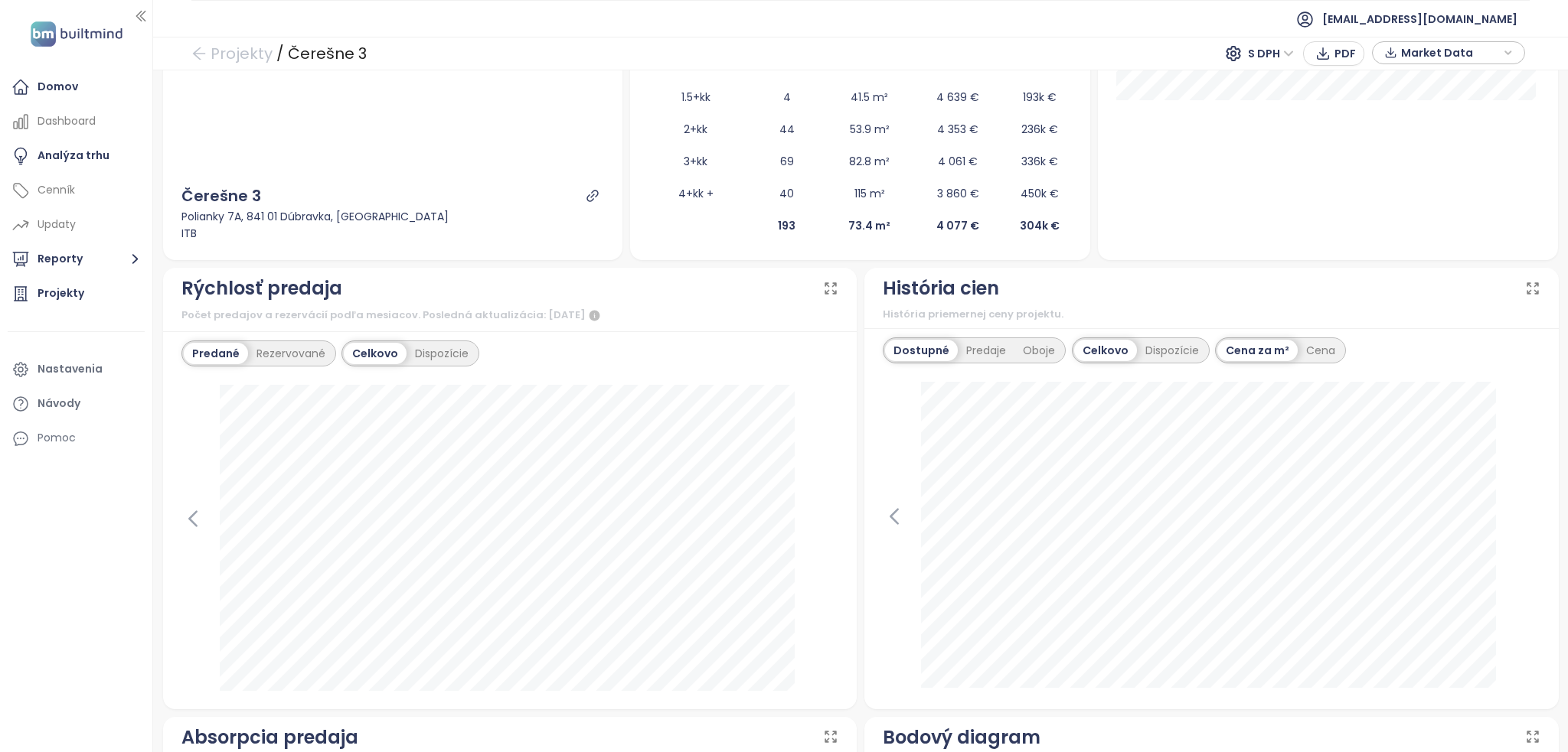
scroll to position [429, 0]
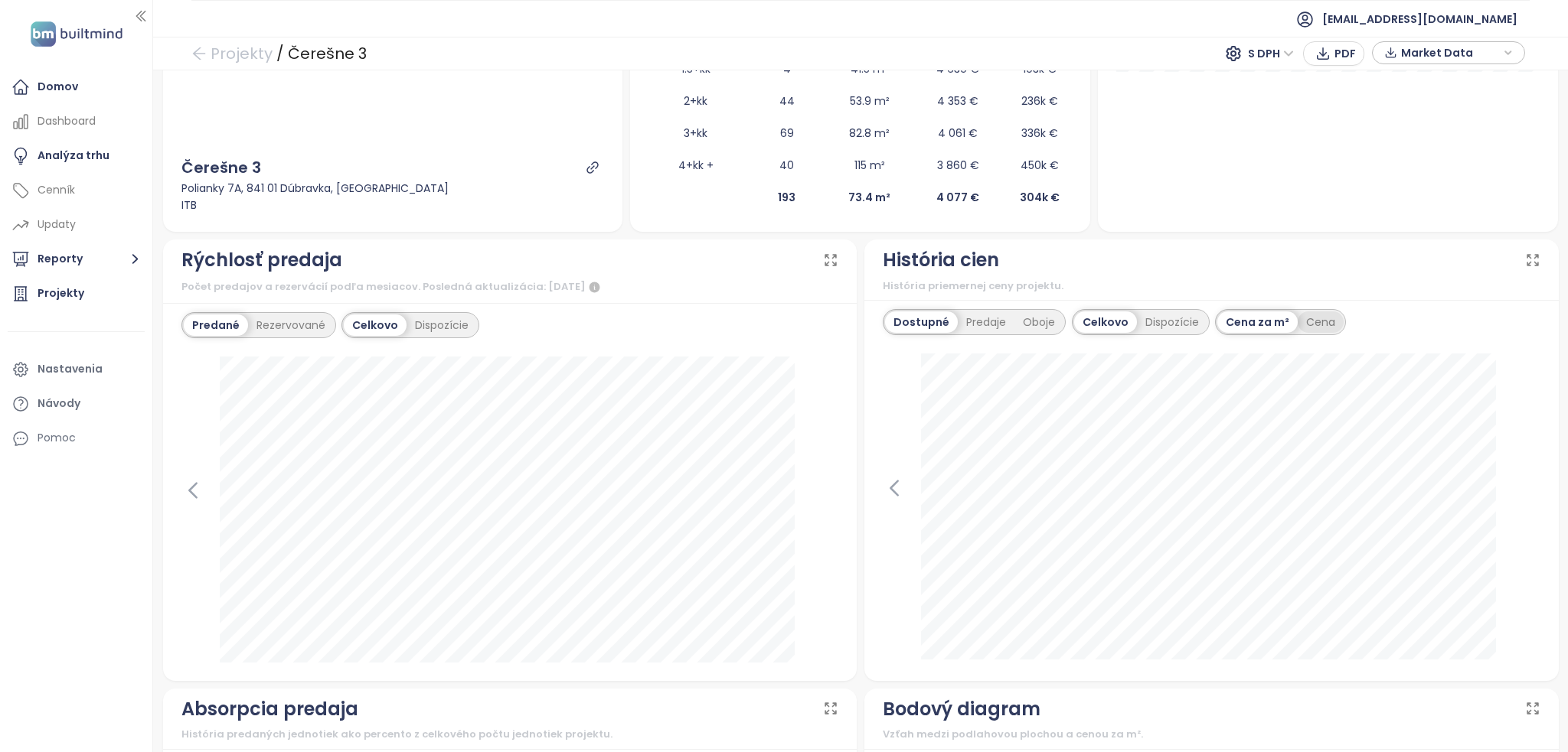
click at [1318, 317] on div "Cena" at bounding box center [1320, 322] width 46 height 21
click at [1251, 319] on div "Cena za m²" at bounding box center [1256, 322] width 80 height 21
click at [1188, 321] on div "Dispozície" at bounding box center [1171, 322] width 70 height 21
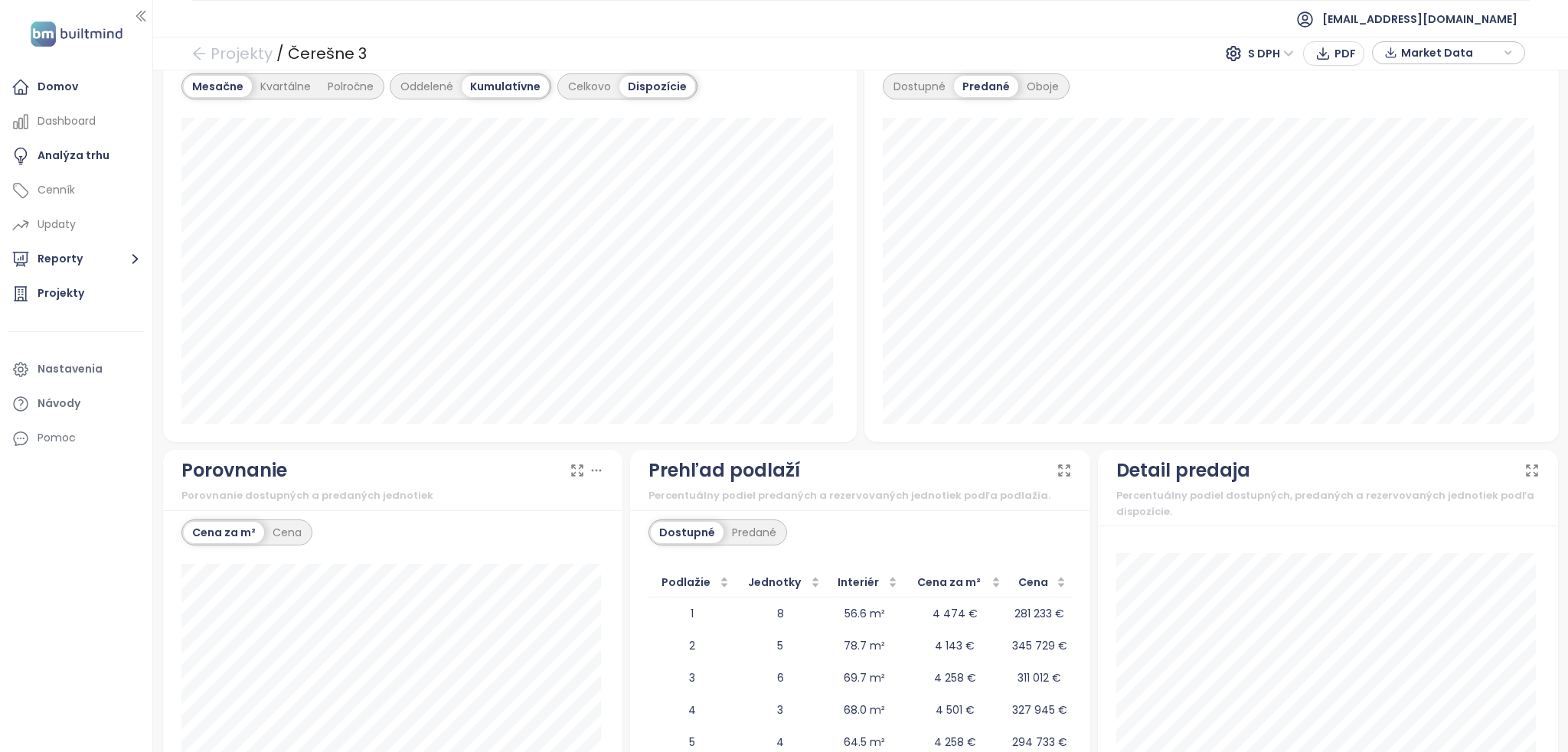
scroll to position [1215, 0]
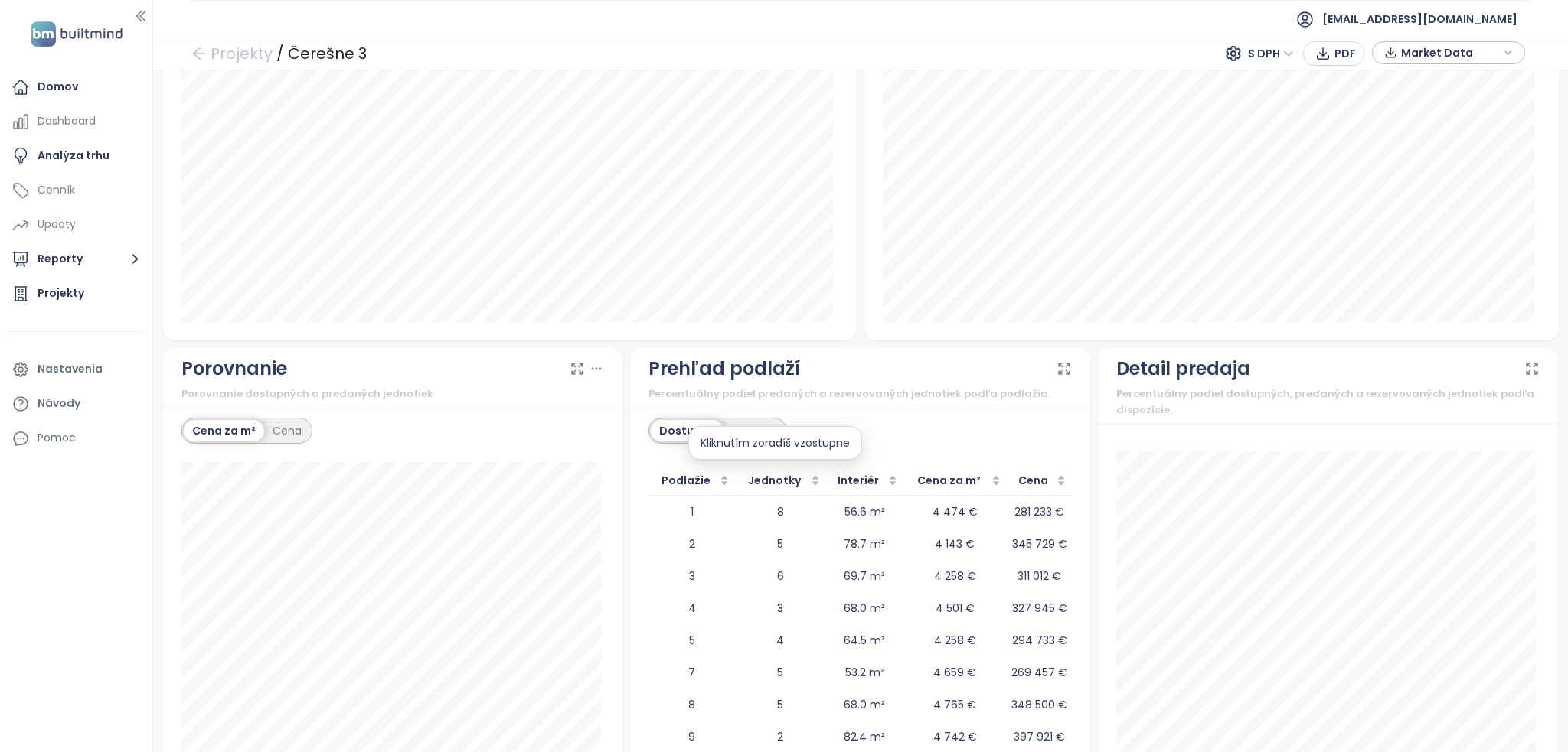
click at [759, 430] on div "Kliknutím zoradíš vzostupne" at bounding box center [775, 443] width 174 height 34
click at [751, 429] on div "Predané" at bounding box center [754, 430] width 62 height 21
click at [802, 478] on div "Jednotky" at bounding box center [781, 480] width 79 height 17
click at [711, 474] on div "Podlažie" at bounding box center [692, 480] width 74 height 17
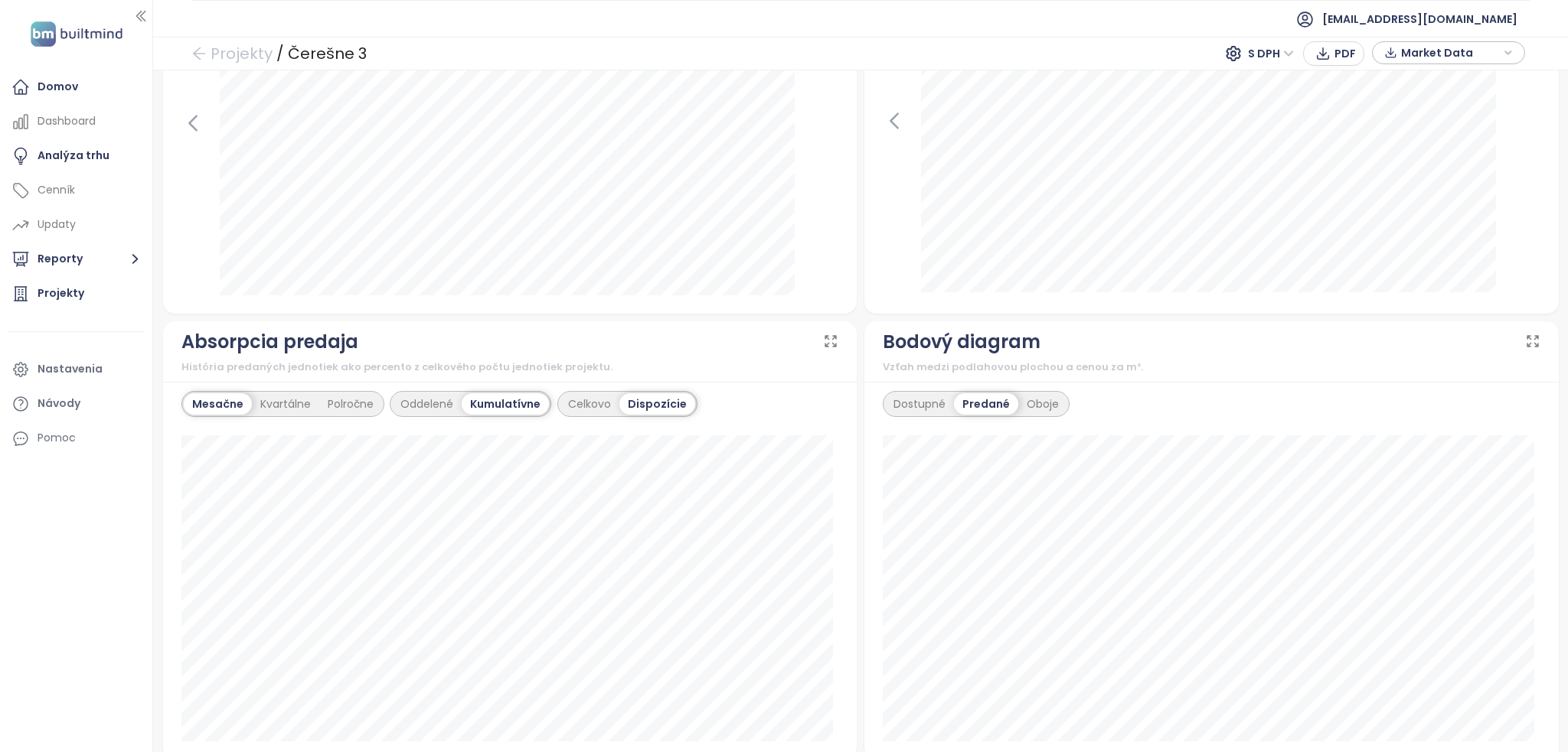
scroll to position [881, 0]
